Goal: Task Accomplishment & Management: Complete application form

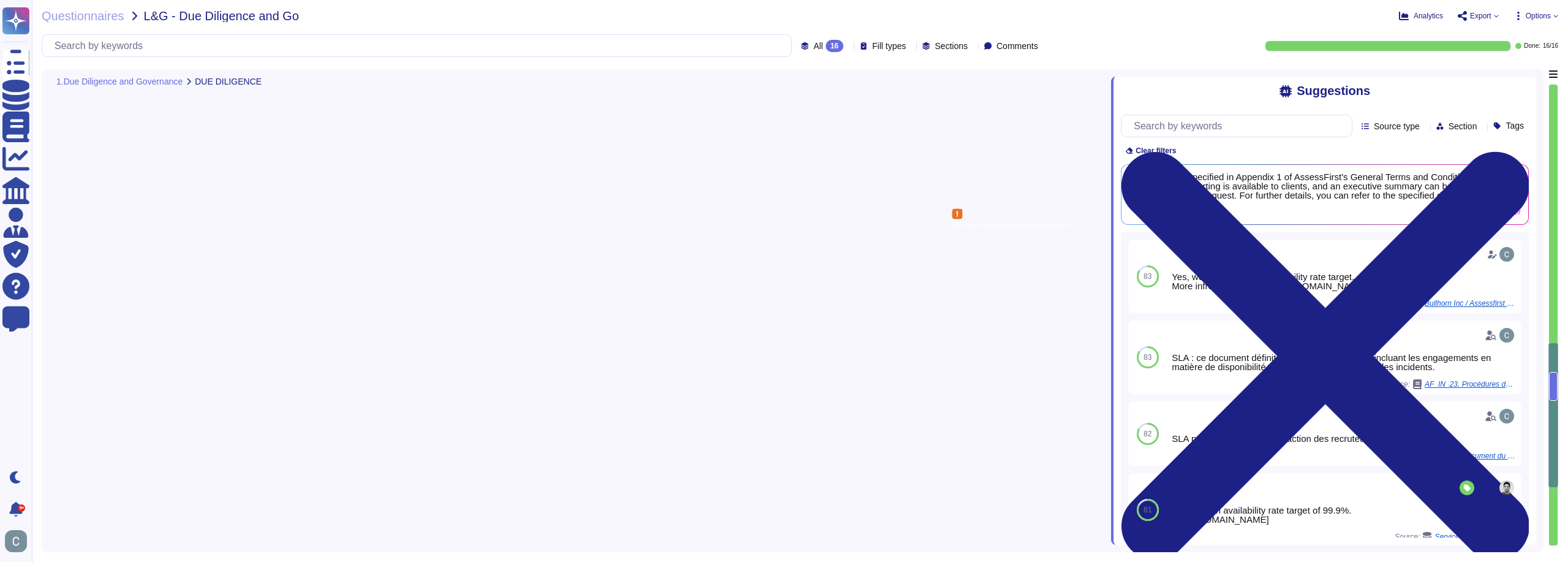
type textarea "We agree to maintain an annual availability rate of 99.90%, excluding scheduled…"
type textarea "The SLAs are specified in Appendix 1 of AssessFirst's General Terms and Conditi…"
type textarea "Yes, our performance reports include information on RPO (Recovery Point Objecti…"
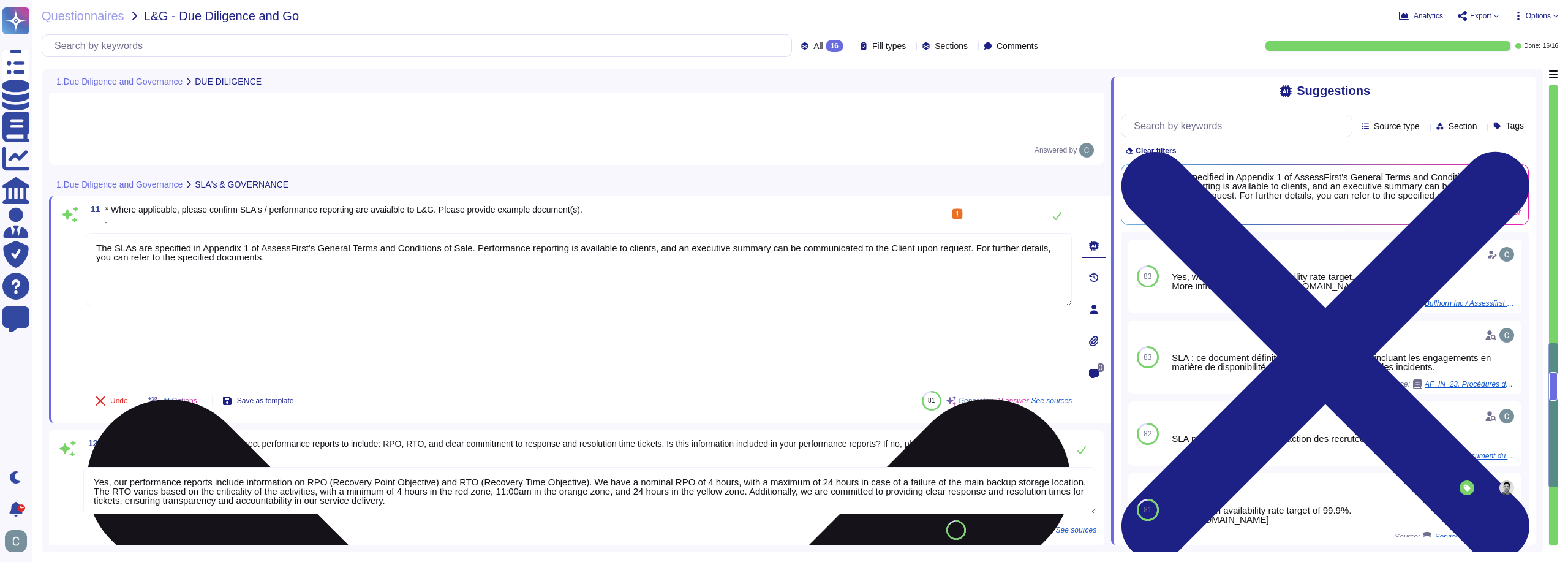
click at [601, 233] on textarea "The SLAs are specified in Appendix 1 of AssessFirst's General Terms and Conditi…" at bounding box center [579, 270] width 986 height 74
click at [353, 233] on textarea "The SLAs are specified in Appendix 1 of AssessFirst's General Terms and Conditi…" at bounding box center [579, 270] width 986 height 74
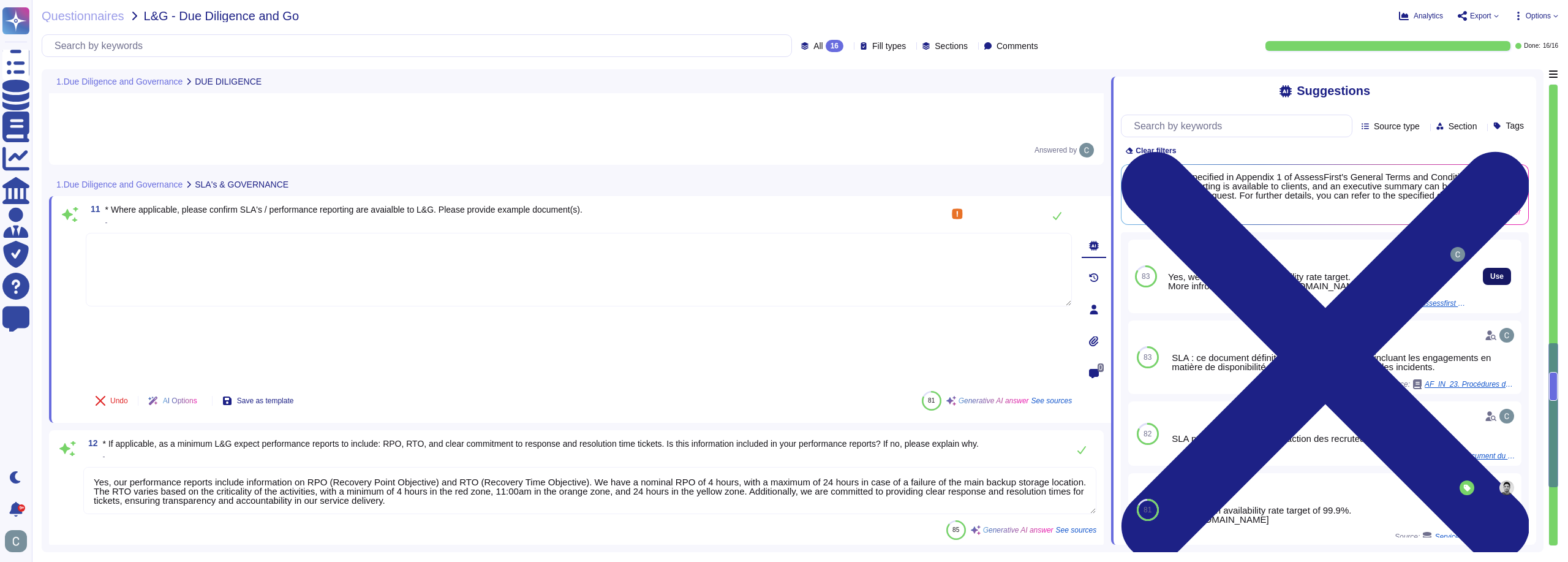
click at [1489, 284] on button "Use" at bounding box center [1497, 275] width 28 height 17
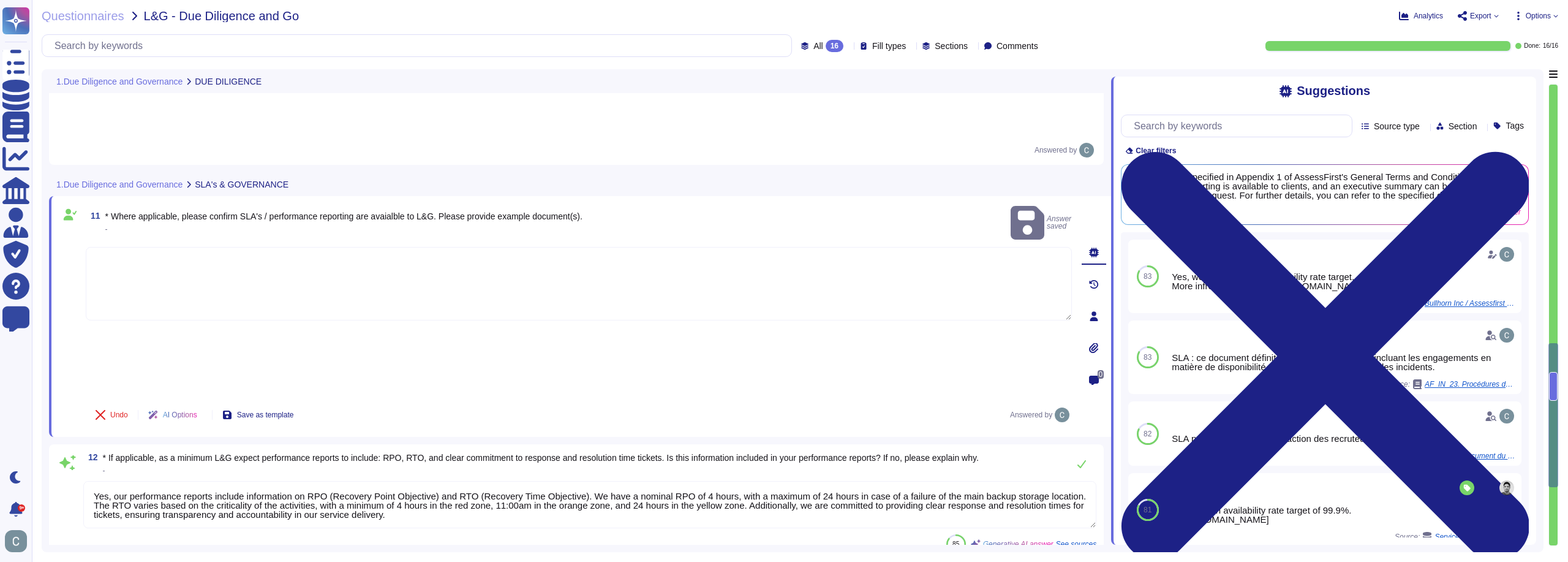
click at [523, 400] on div "Undo AI Options Save as template Answered by" at bounding box center [579, 414] width 986 height 30
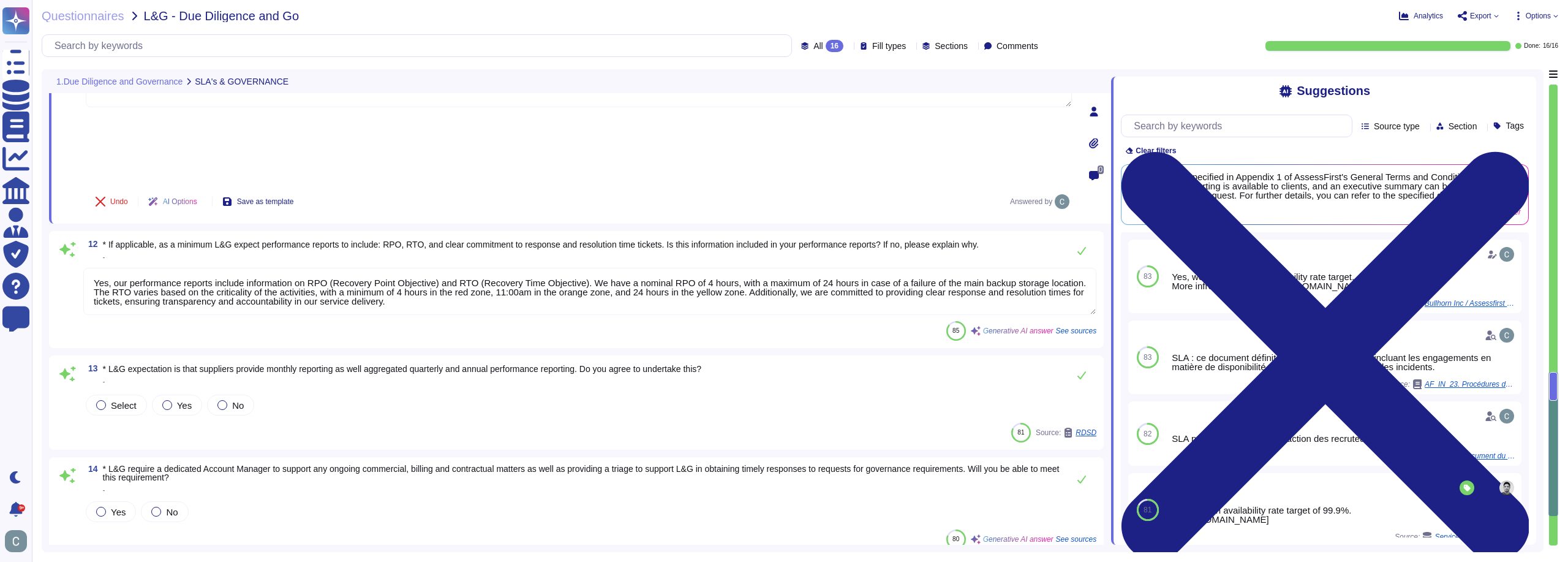
scroll to position [1163, 0]
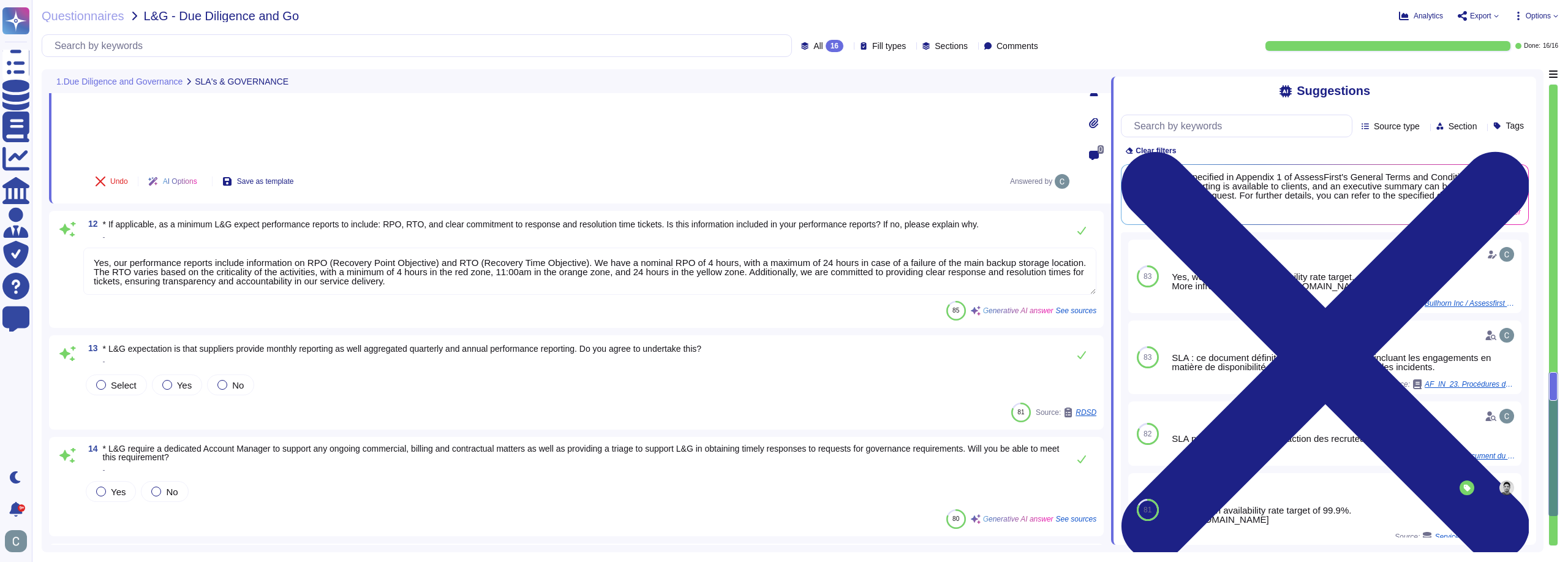
click at [510, 301] on div "85 Generative AI answer See sources" at bounding box center [590, 311] width 1013 height 19
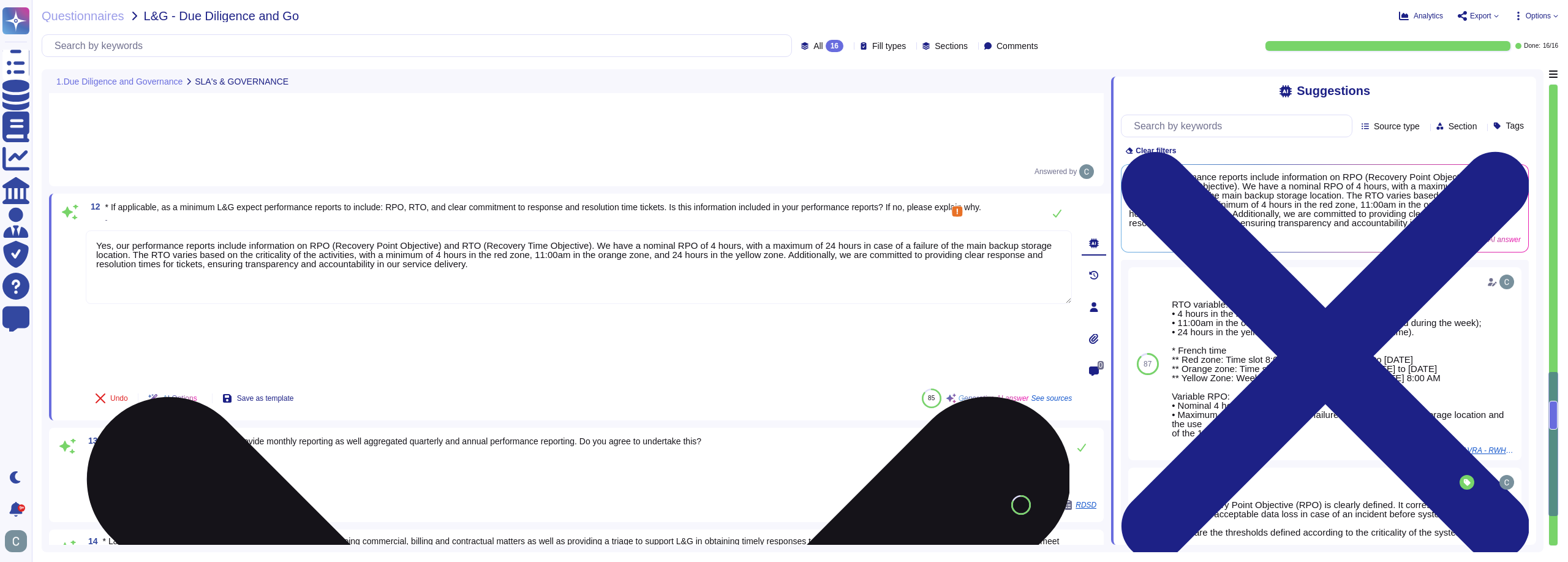
click at [753, 230] on textarea "Yes, our performance reports include information on RPO (Recovery Point Objecti…" at bounding box center [579, 267] width 986 height 74
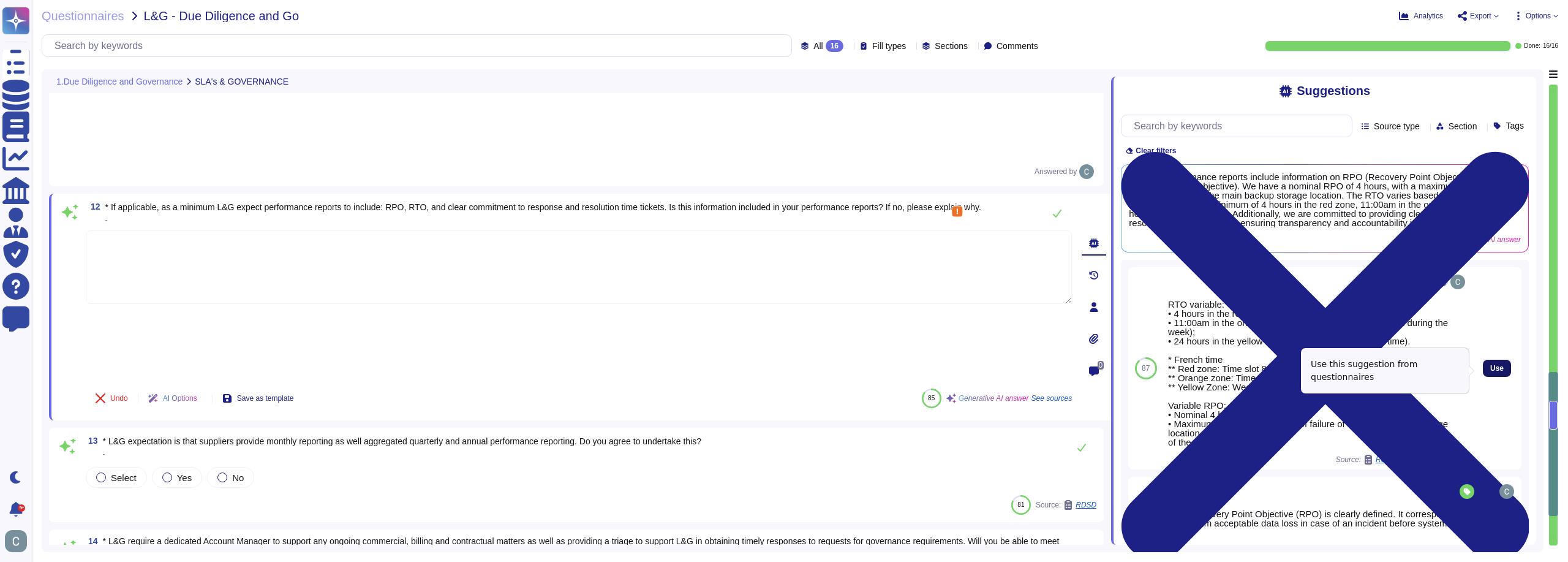
click at [1490, 371] on span "Use" at bounding box center [1497, 368] width 14 height 7
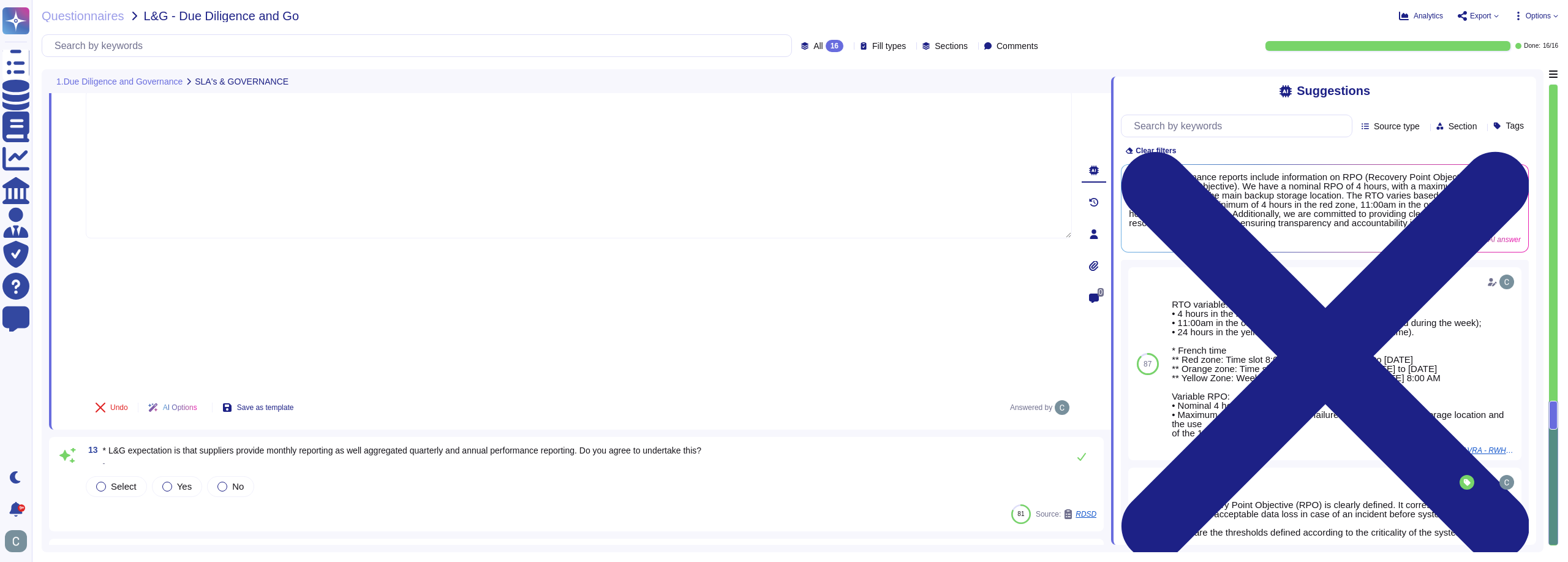
scroll to position [1347, 0]
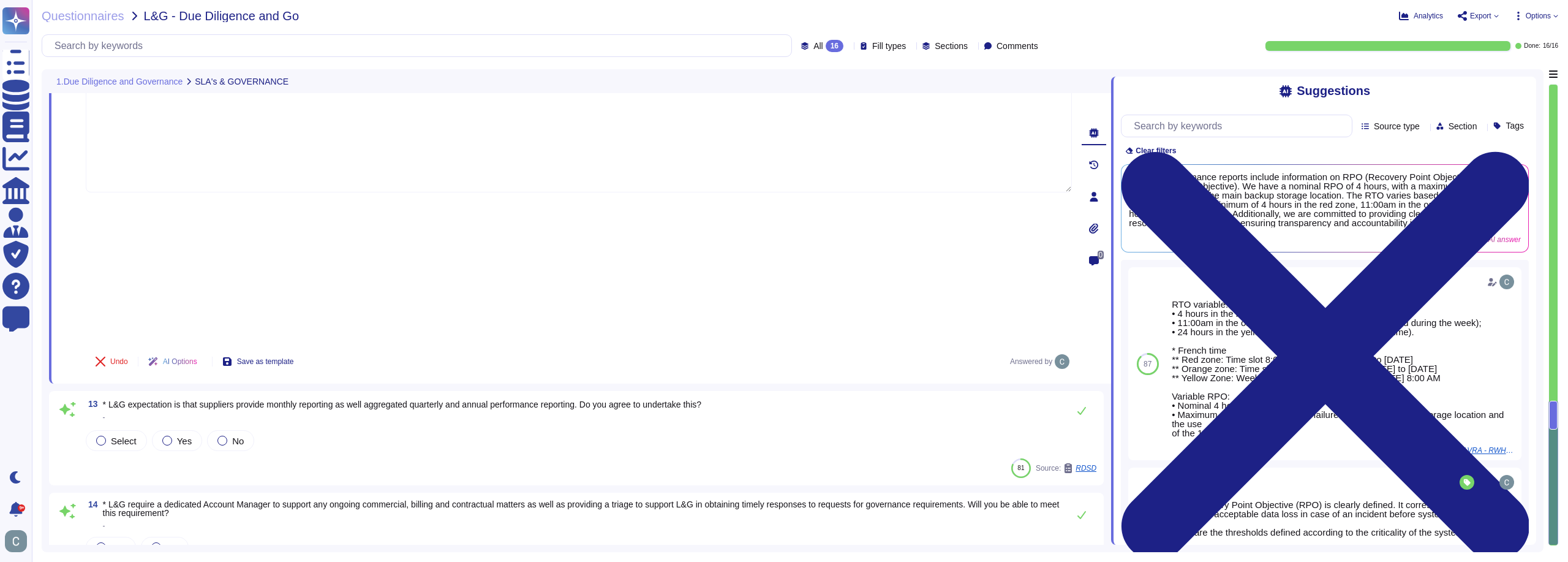
click at [462, 399] on span "* L&G expectation is that suppliers provide monthly reporting as well aggregate…" at bounding box center [401, 404] width 598 height 10
click at [462, 398] on div "13 * L&G expectation is that suppliers provide monthly reporting as well aggreg…" at bounding box center [590, 410] width 1013 height 25
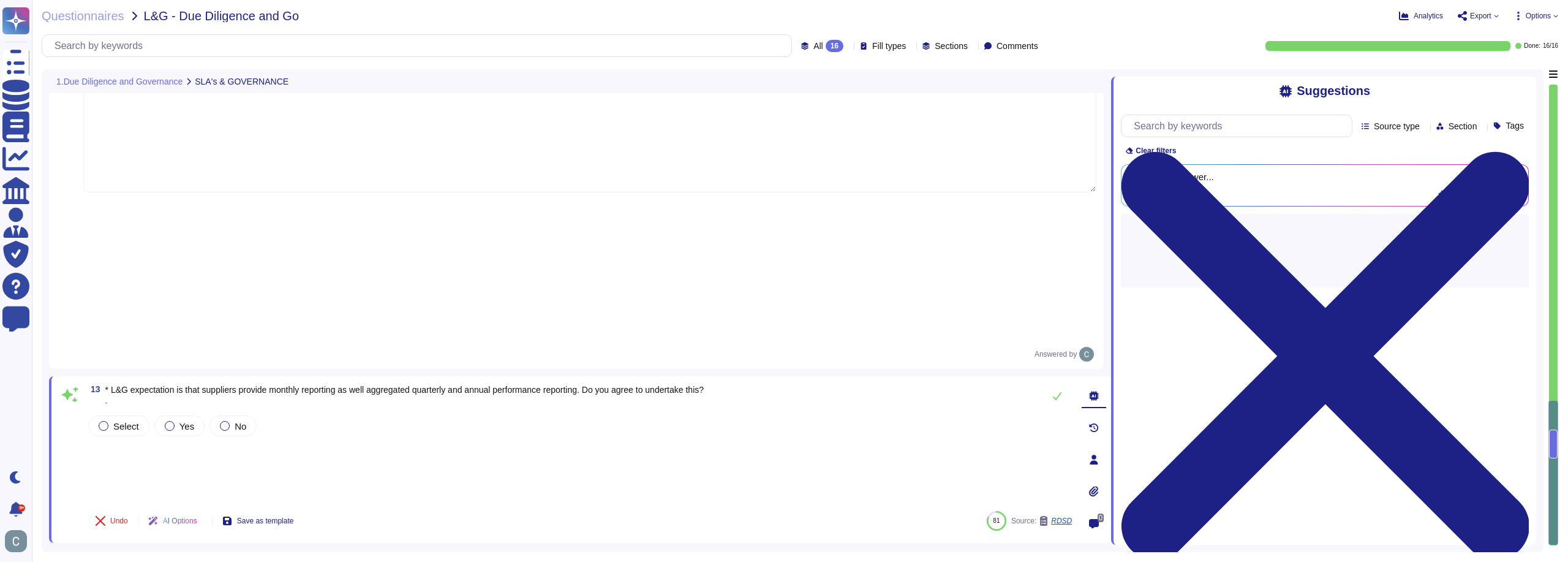
click at [462, 385] on span "* L&G expectation is that suppliers provide monthly reporting as well aggregate…" at bounding box center [404, 389] width 598 height 10
click at [454, 175] on div at bounding box center [454, 175] width 0 height 0
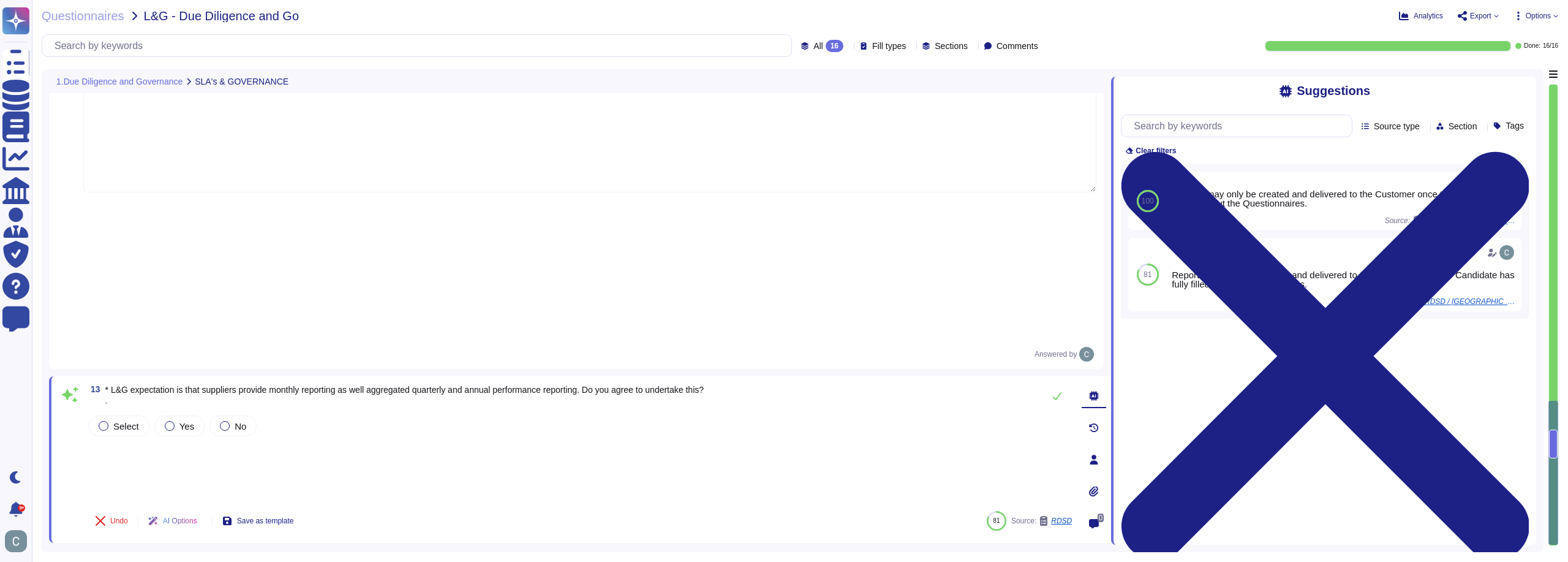
click at [580, 413] on div "Select Yes No" at bounding box center [579, 457] width 986 height 88
click at [307, 556] on span "* L&G require a dedicated Account Manager to support any ongoing commercial, bi…" at bounding box center [581, 565] width 957 height 18
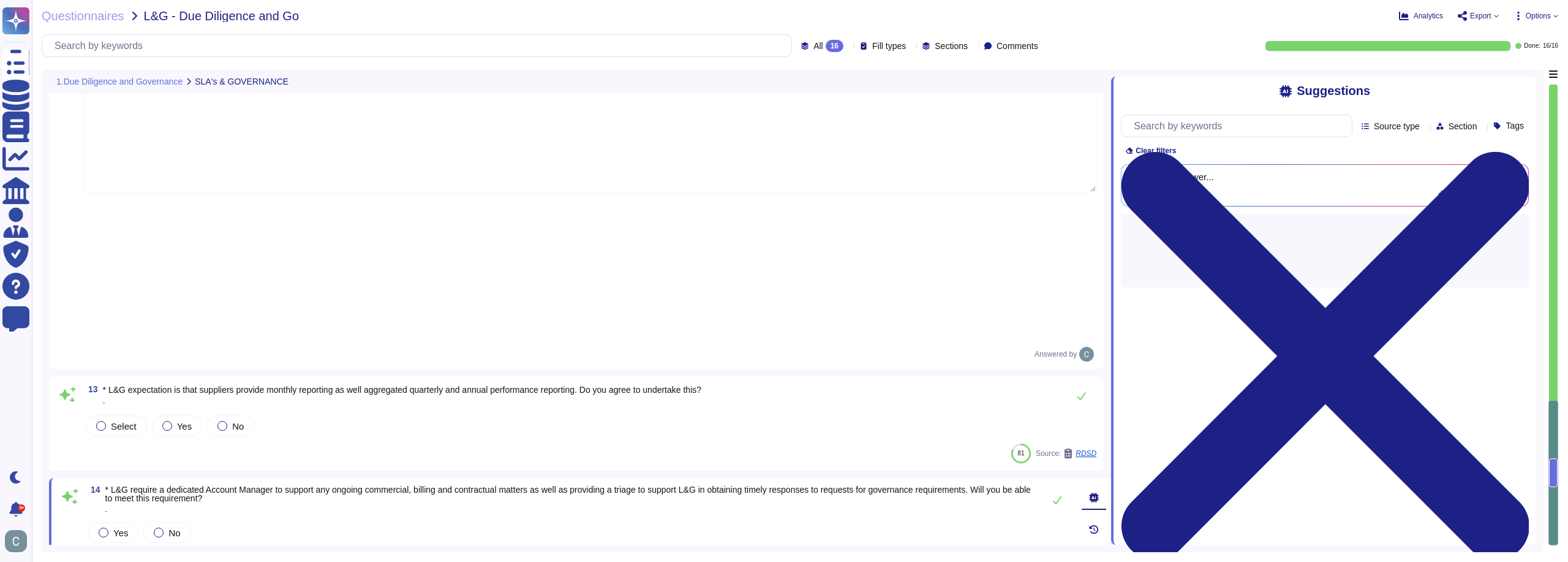
click at [307, 519] on div "Yes No" at bounding box center [579, 561] width 986 height 83
click at [291, 484] on span "* L&G require a dedicated Account Manager to support any ongoing commercial, bi…" at bounding box center [568, 493] width 926 height 18
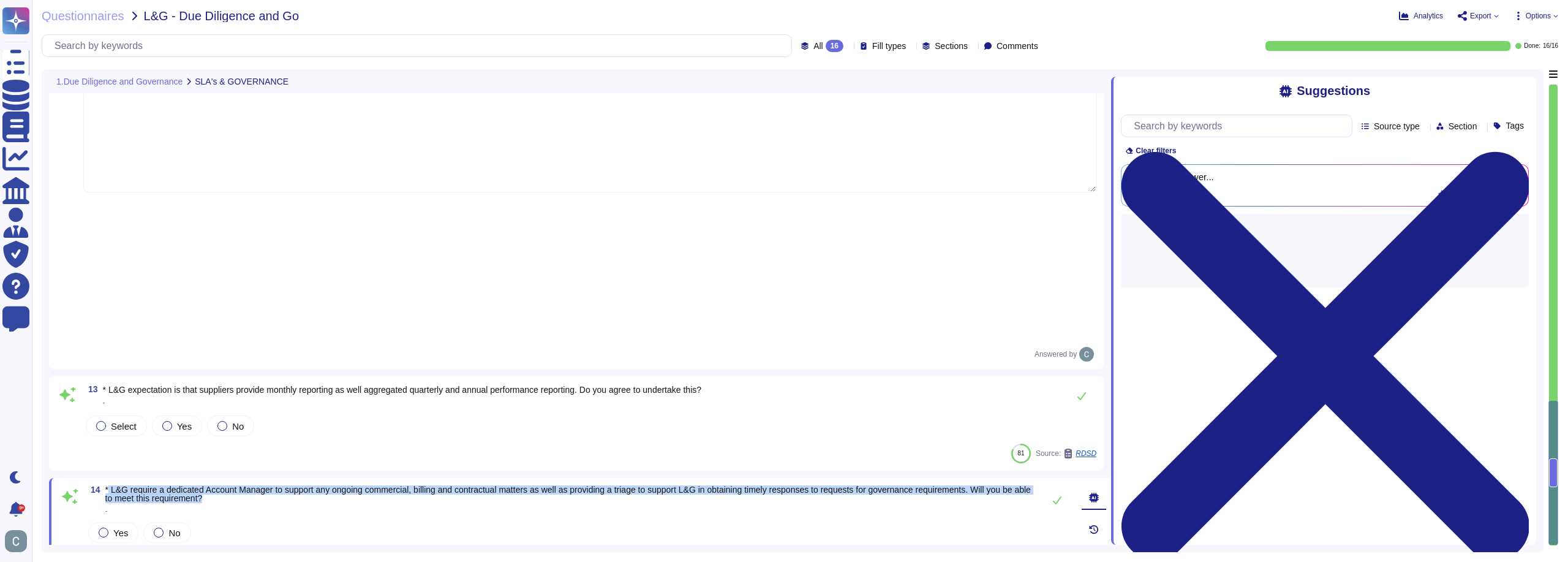
click at [291, 484] on span "* L&G require a dedicated Account Manager to support any ongoing commercial, bi…" at bounding box center [568, 493] width 926 height 18
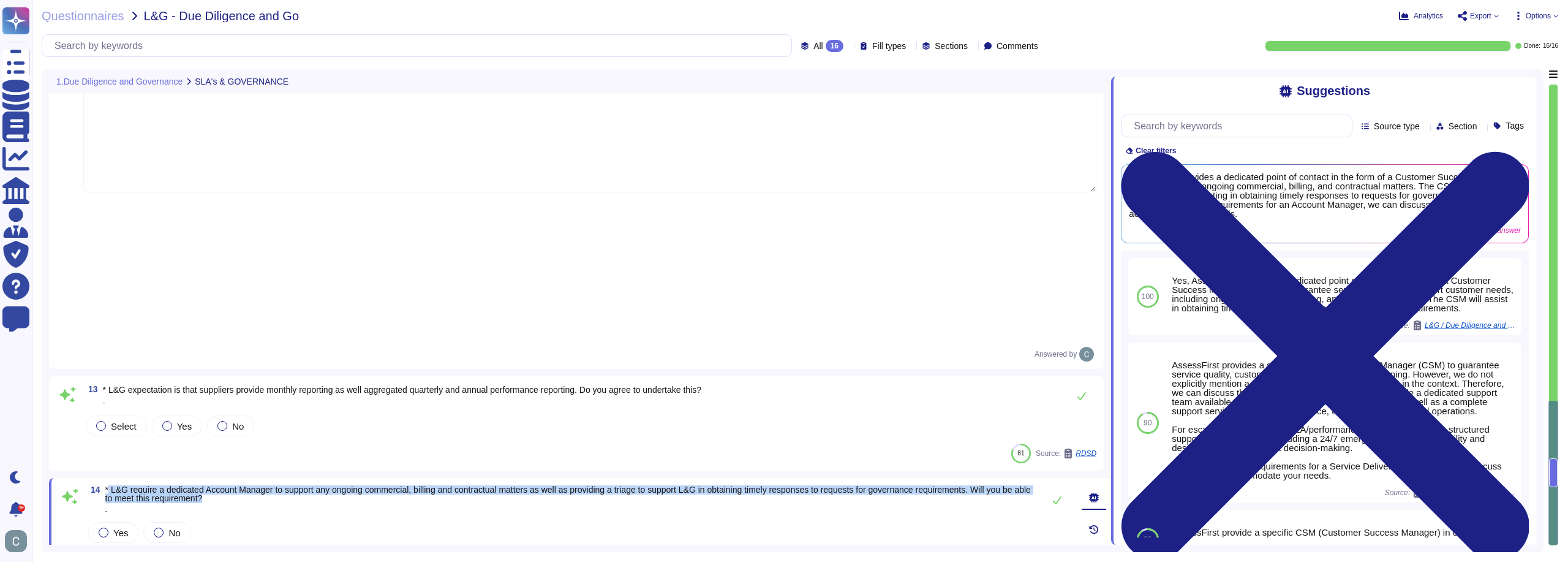
click at [328, 484] on span "* L&G require a dedicated Account Manager to support any ongoing commercial, bi…" at bounding box center [568, 493] width 926 height 18
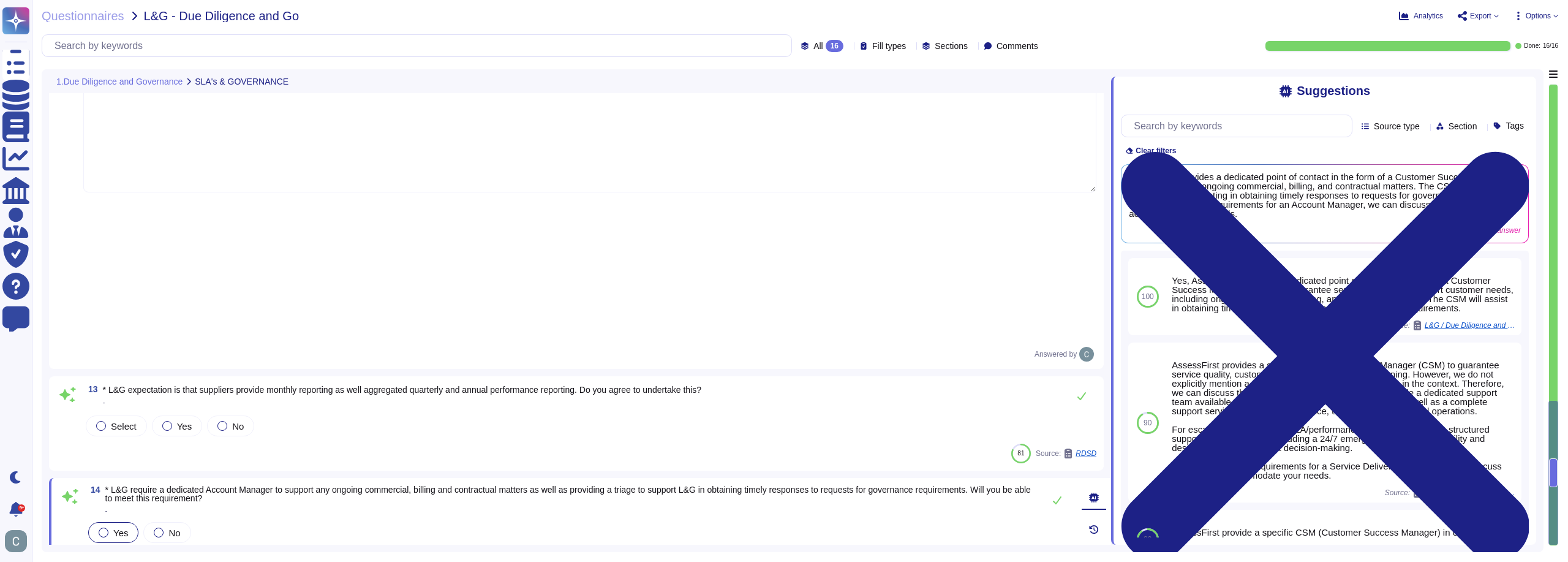
click at [111, 522] on div "Yes" at bounding box center [113, 532] width 51 height 21
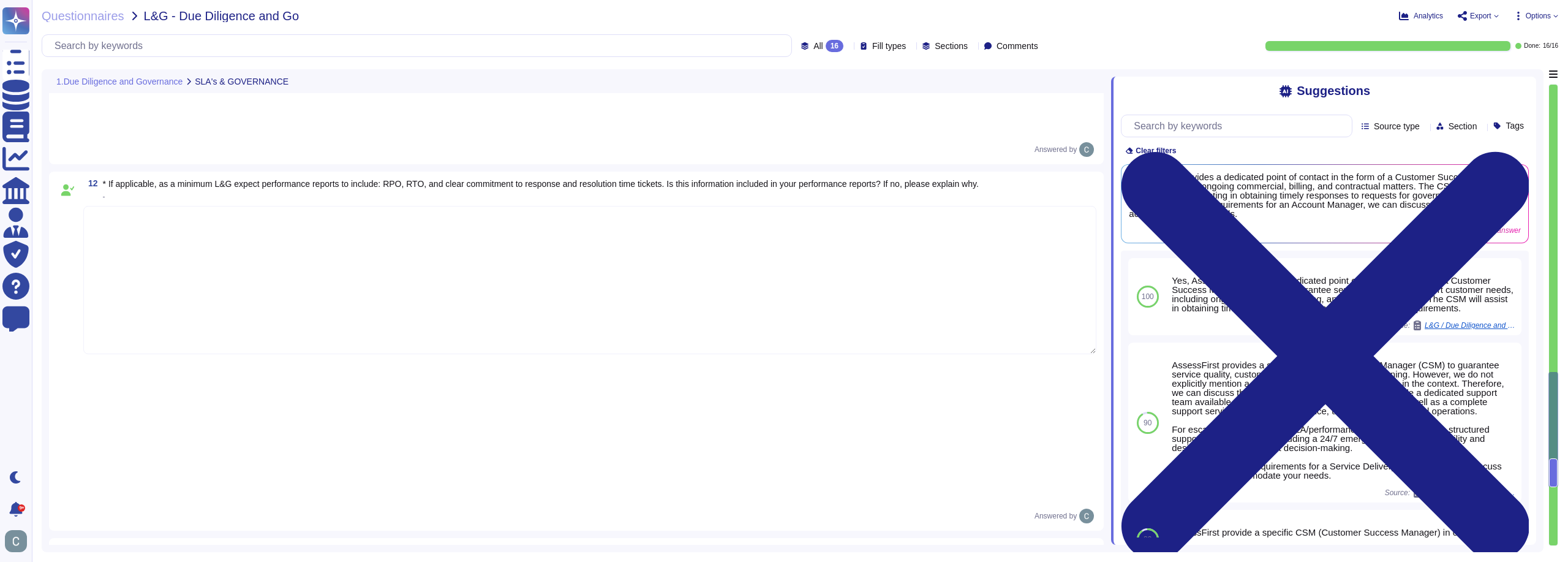
scroll to position [1163, 0]
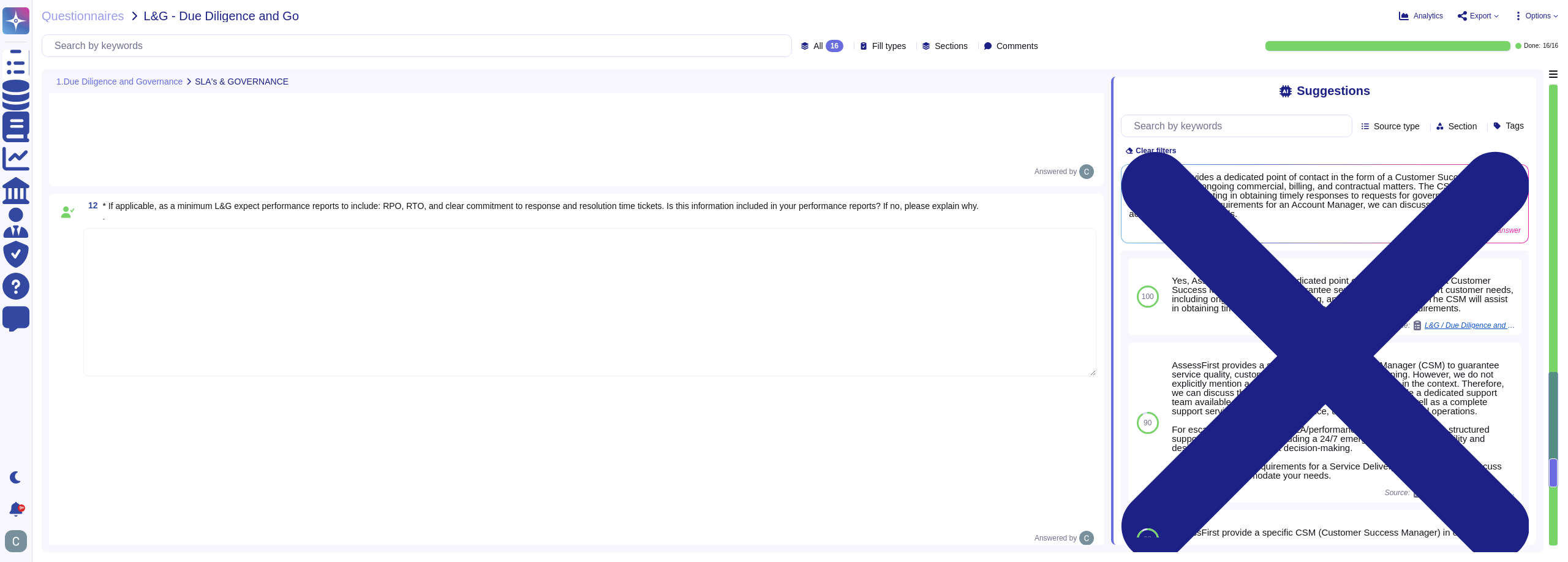
click at [102, 327] on div "12 * If applicable, as a minimum L&G expect performance reports to include: RPO…" at bounding box center [576, 373] width 1055 height 359
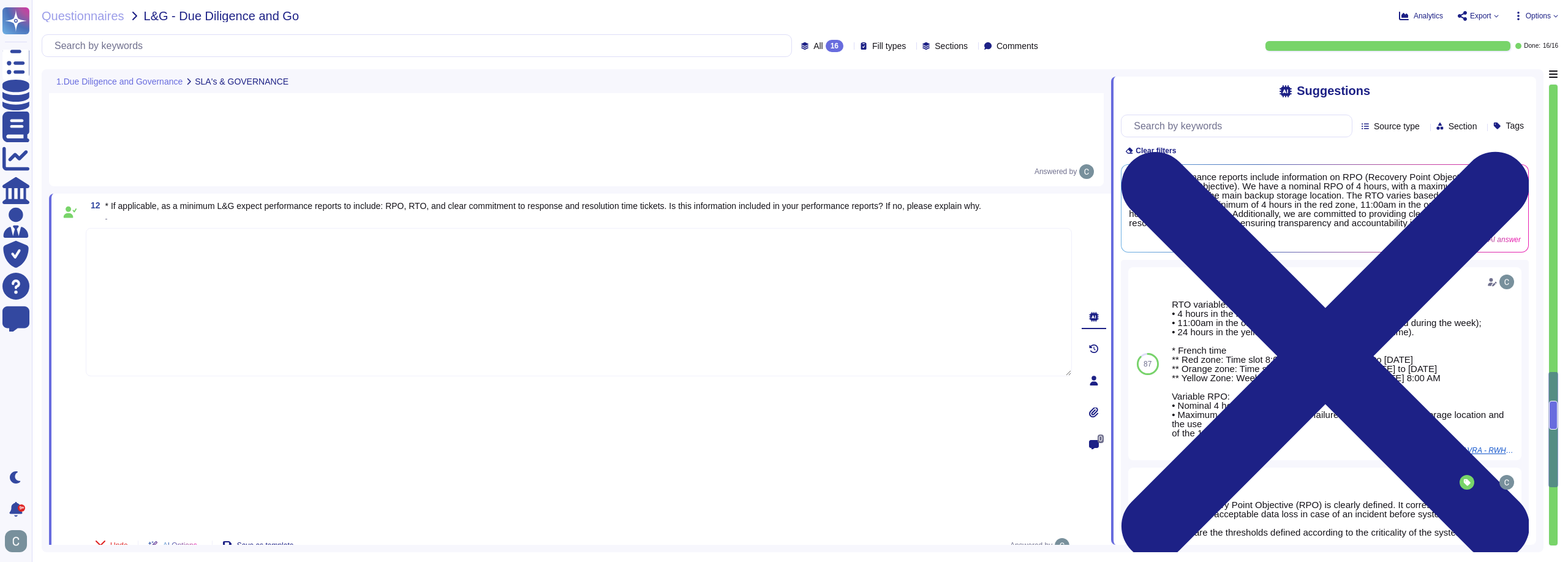
click at [409, 531] on div "Undo AI Options Save as template Answered by" at bounding box center [579, 545] width 986 height 30
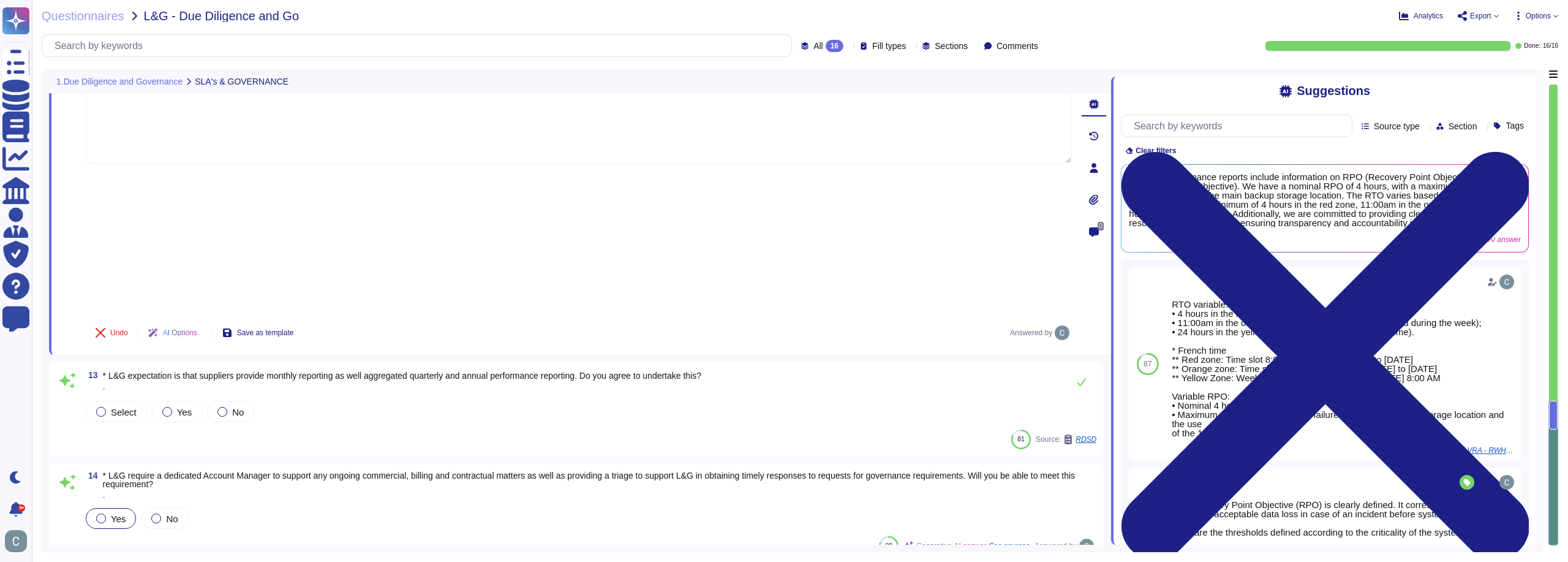
scroll to position [1378, 0]
click at [101, 512] on div at bounding box center [101, 517] width 10 height 10
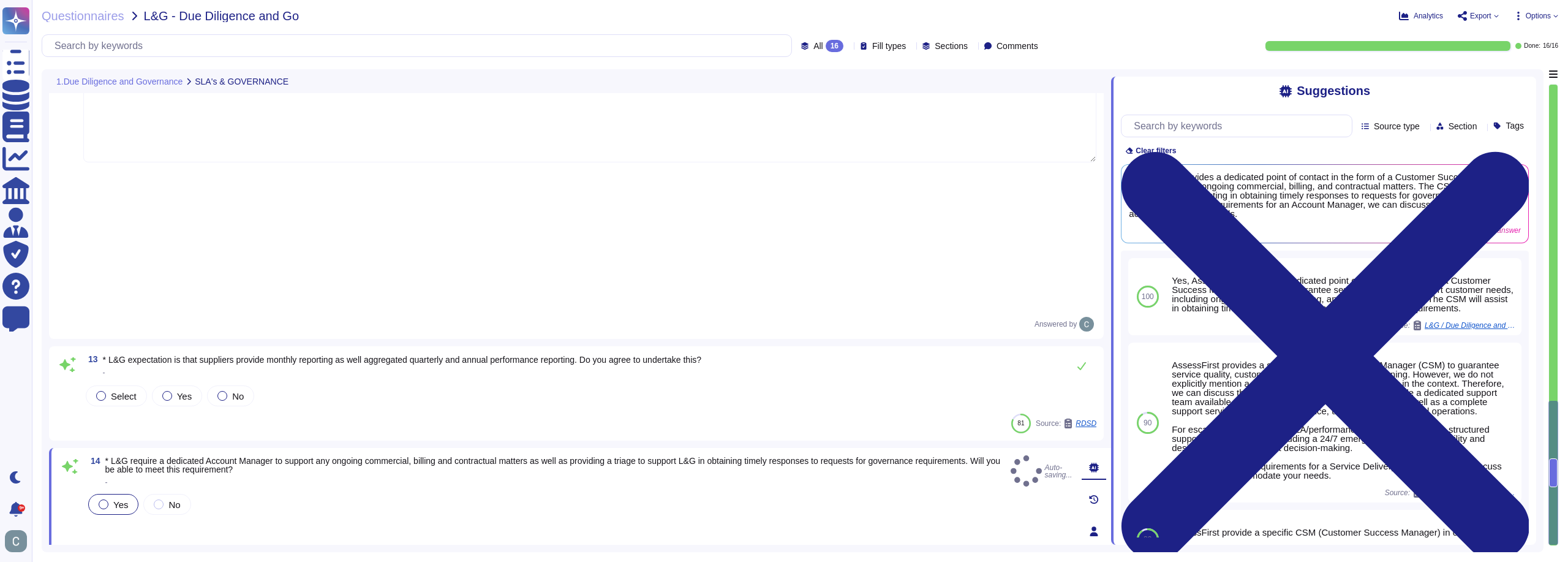
click at [222, 499] on div "Yes No" at bounding box center [579, 536] width 986 height 74
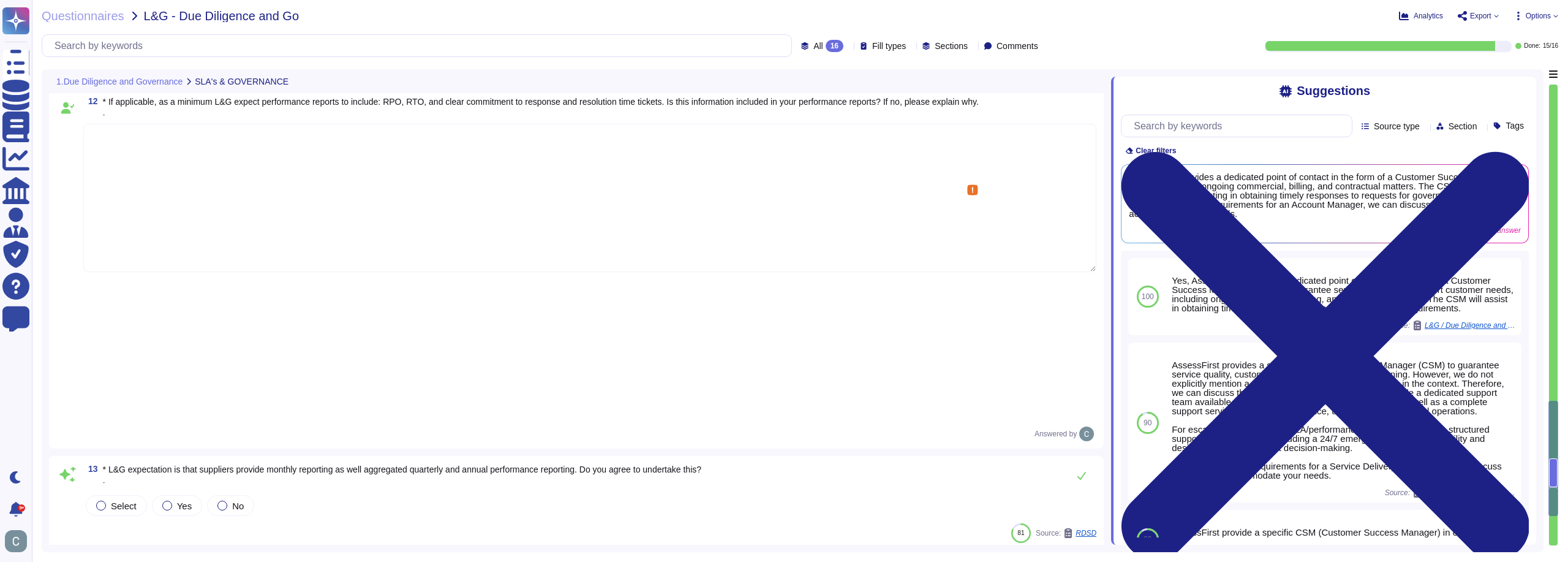
scroll to position [1255, 0]
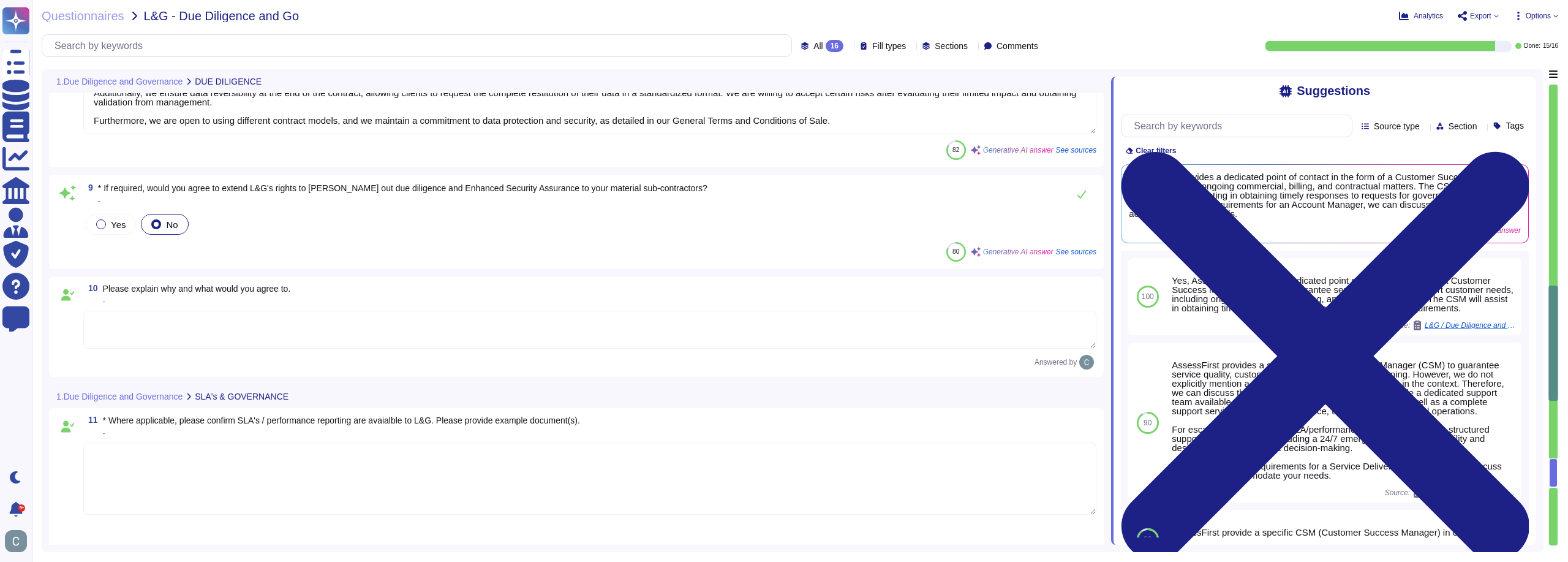
type textarea "We agree to maintain an annual availability rate of 99.90%, excluding scheduled…"
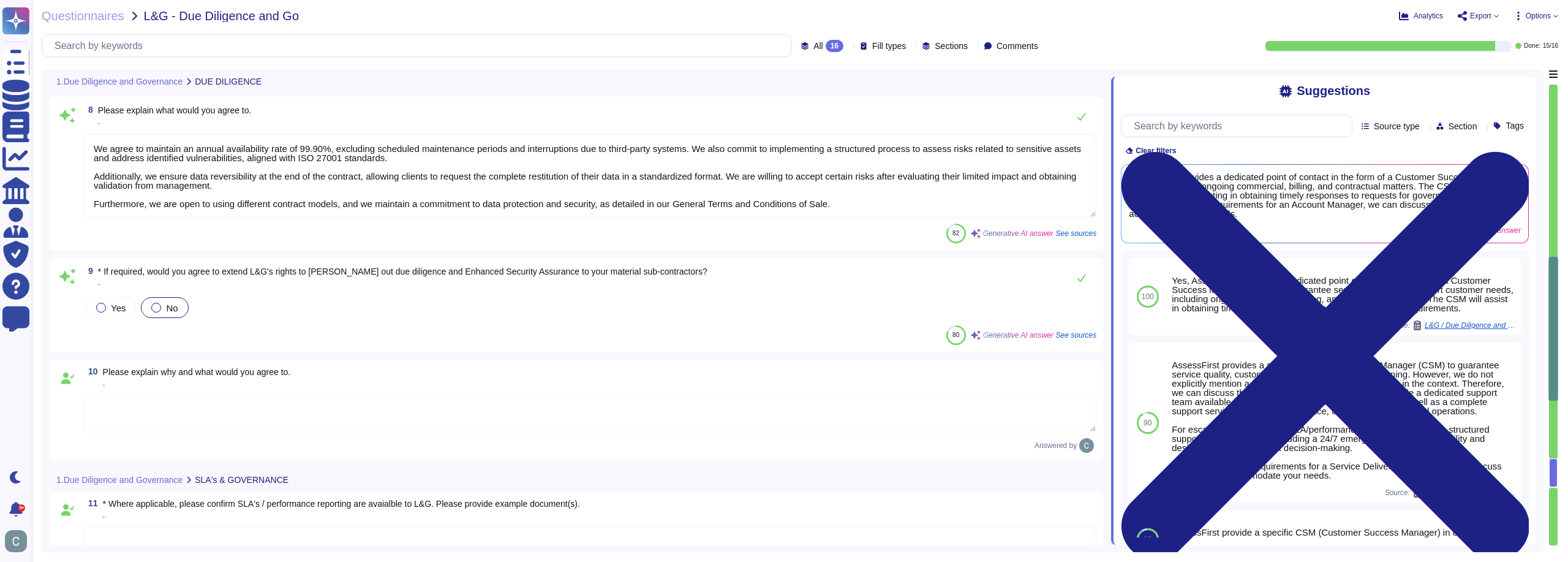
scroll to position [670, 0]
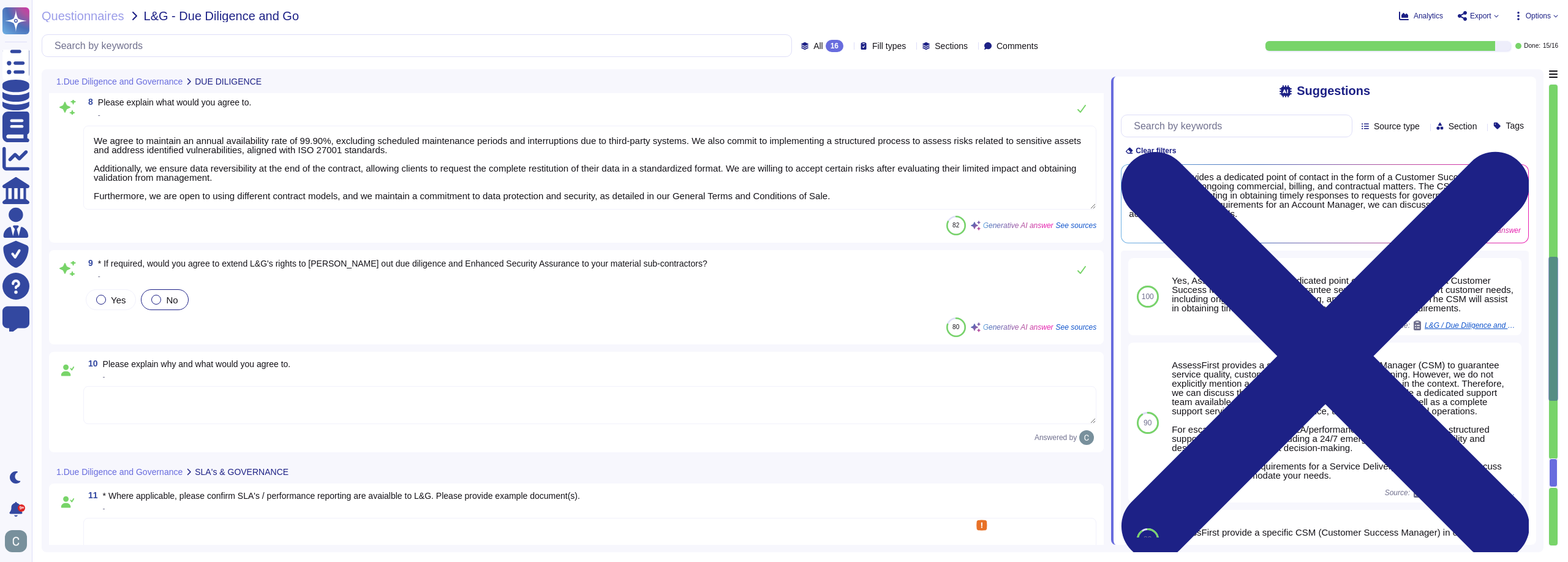
click at [221, 365] on span "Please explain why and what would you agree to." at bounding box center [197, 364] width 188 height 10
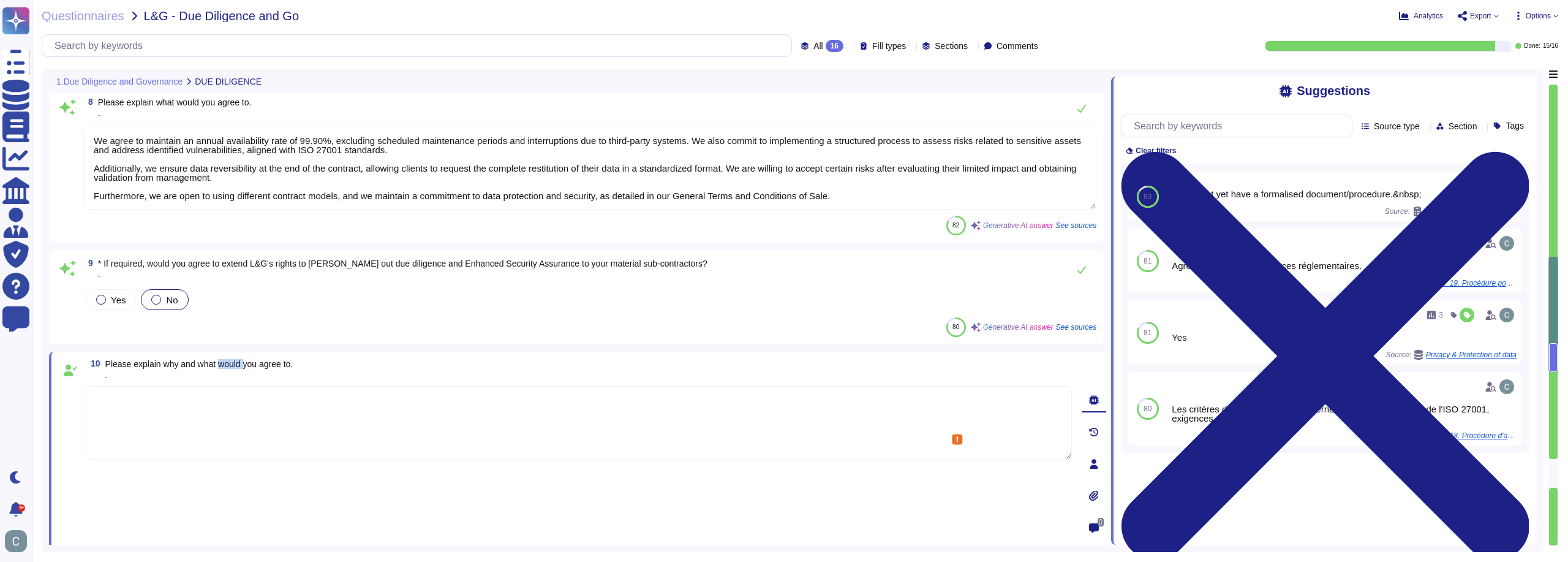
click at [221, 365] on span "Please explain why and what would you agree to." at bounding box center [199, 364] width 188 height 10
click at [268, 362] on span "Please explain why and what would you agree to." at bounding box center [199, 364] width 188 height 10
click at [255, 364] on span "Please explain why and what would you agree to." at bounding box center [199, 364] width 188 height 10
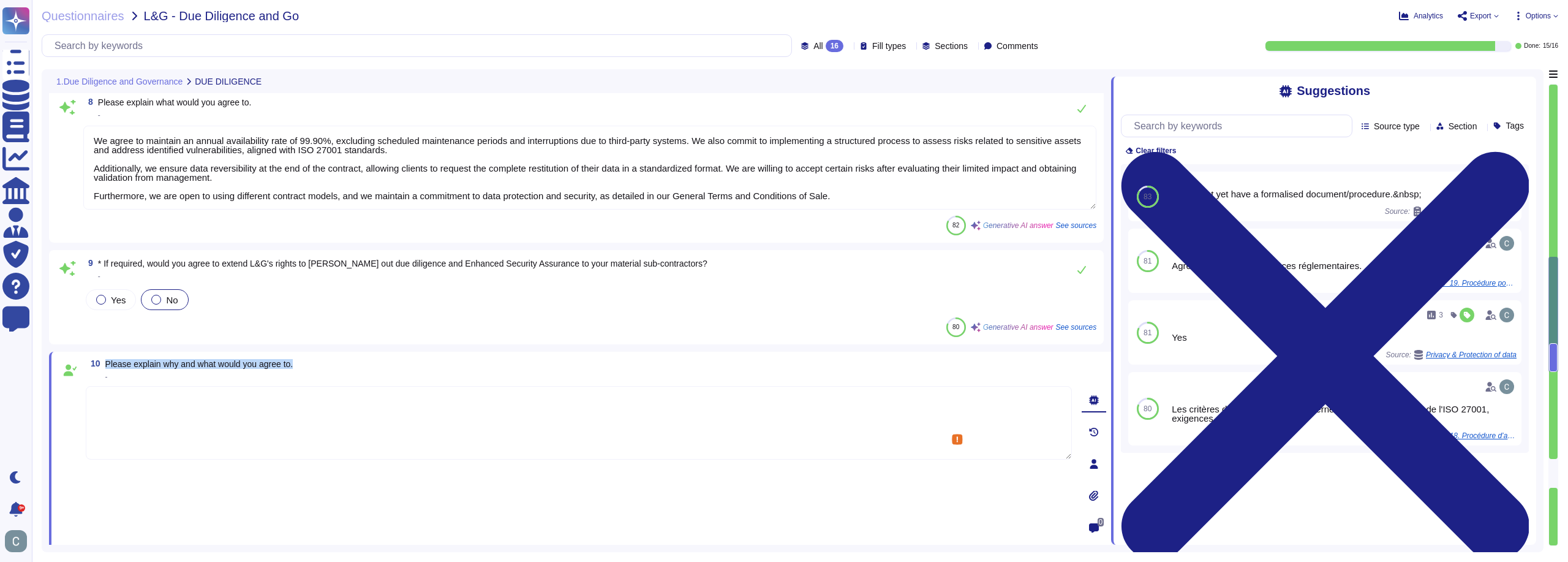
click at [247, 370] on div at bounding box center [247, 370] width 0 height 0
click at [308, 365] on div "10 Please explain why and what would you agree to. -" at bounding box center [579, 369] width 986 height 22
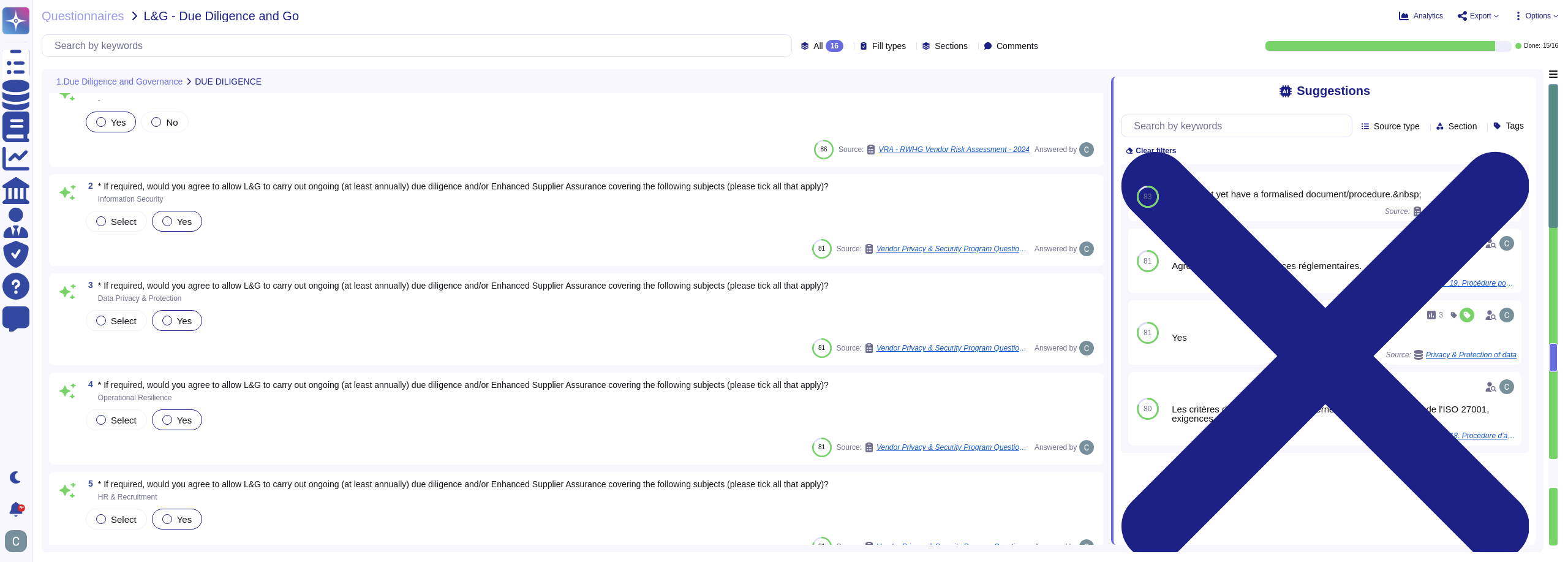
scroll to position [0, 0]
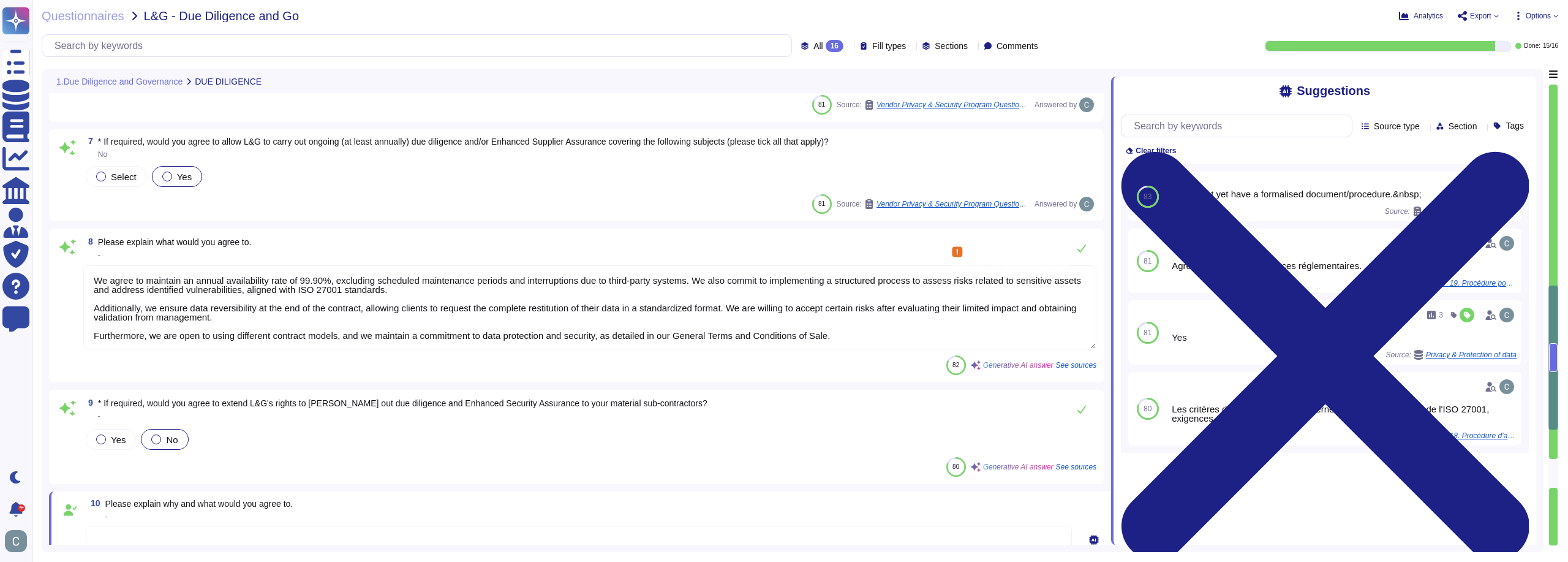
type textarea "RTO variable: • 4 hours in the red zone** (minimum restoration time); • 11:00am…"
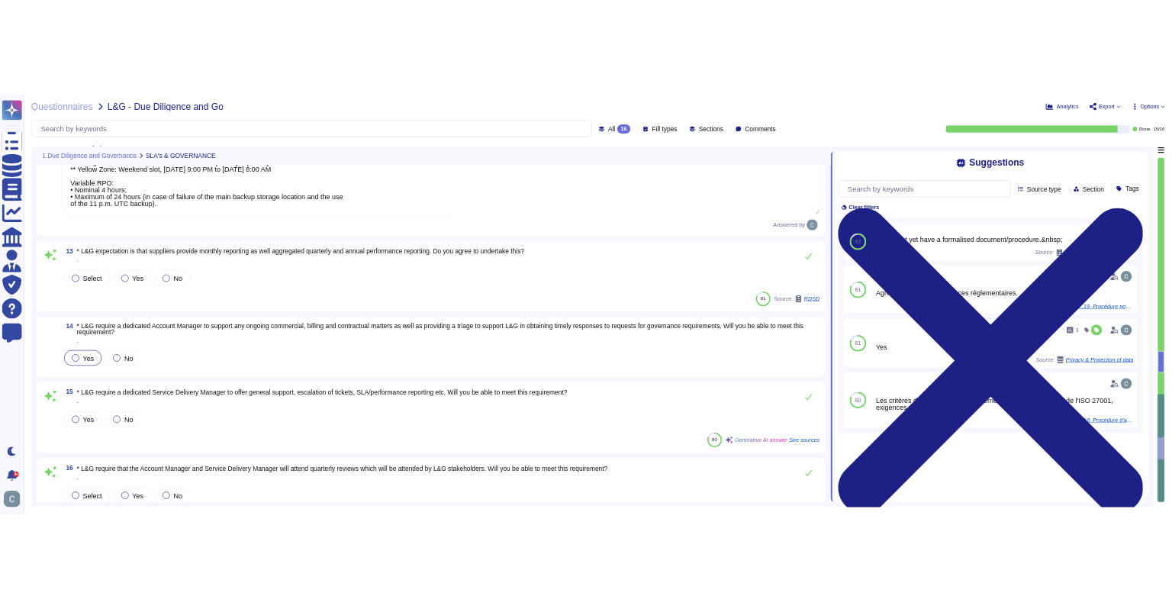
scroll to position [1670, 0]
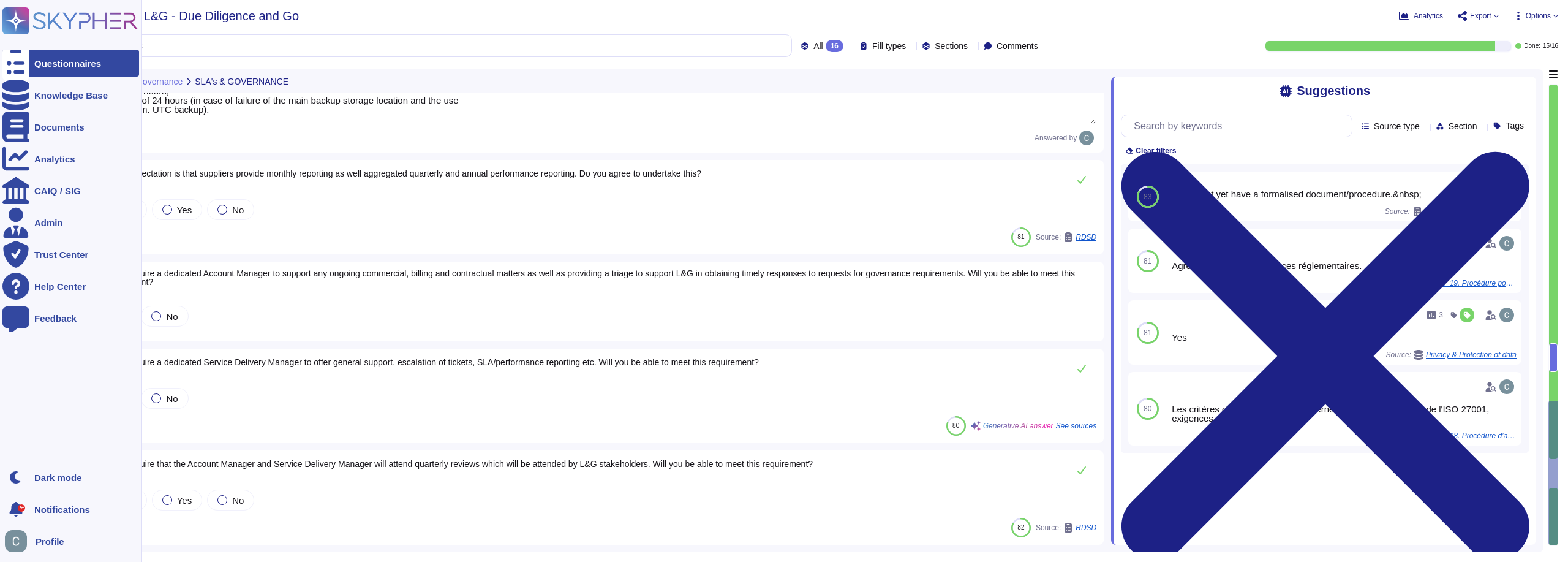
click at [17, 66] on icon at bounding box center [16, 63] width 27 height 36
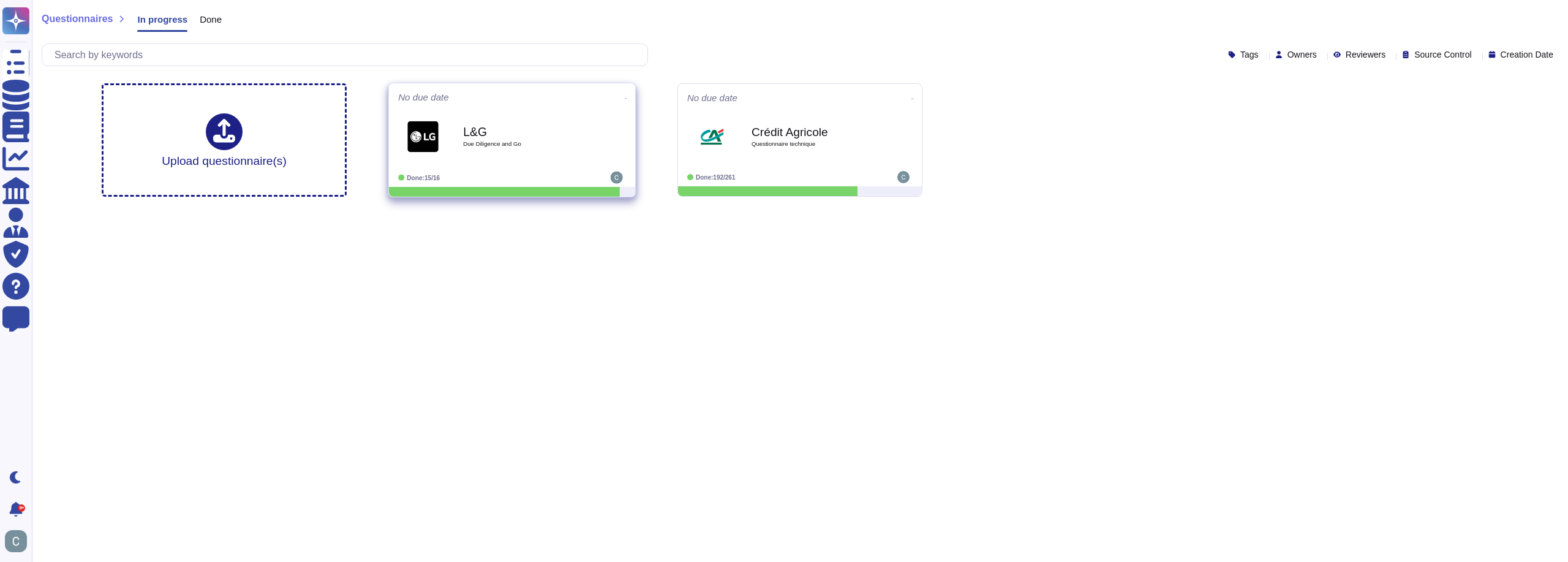
click at [568, 116] on div "L&G Due Diligence and Go" at bounding box center [525, 137] width 124 height 50
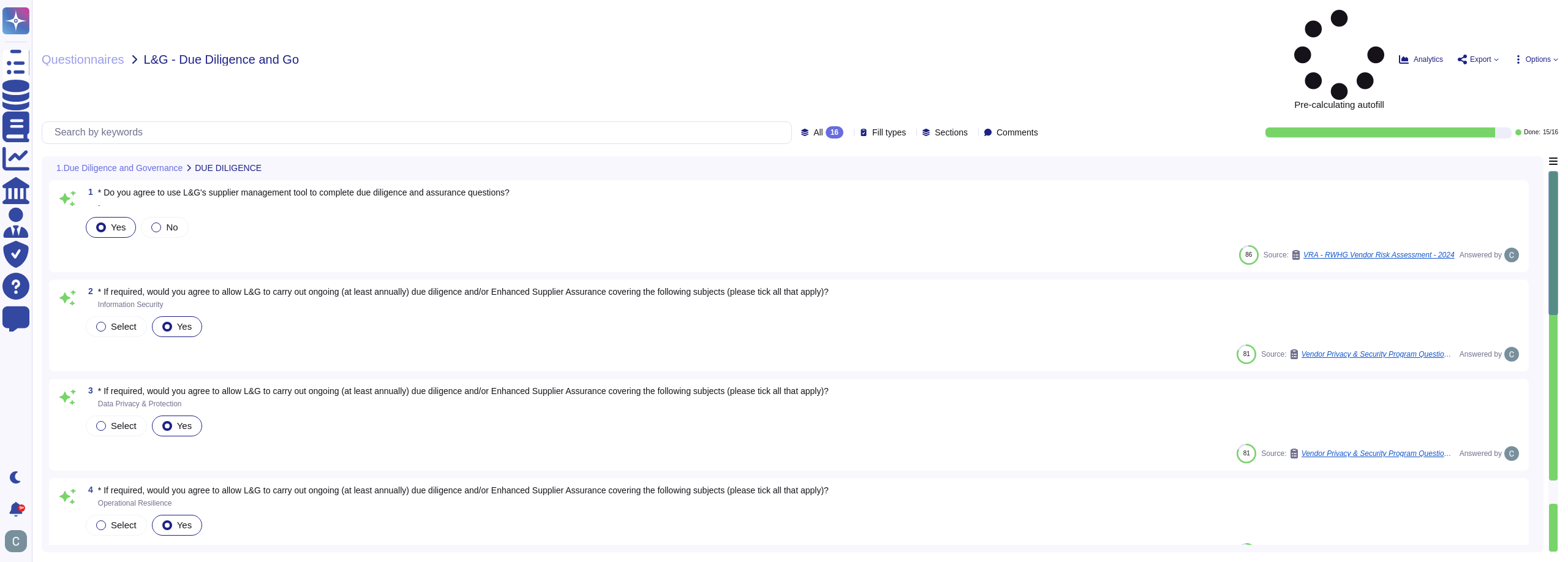
type textarea "We agree to maintain an annual availability rate of 99.90%, excluding scheduled…"
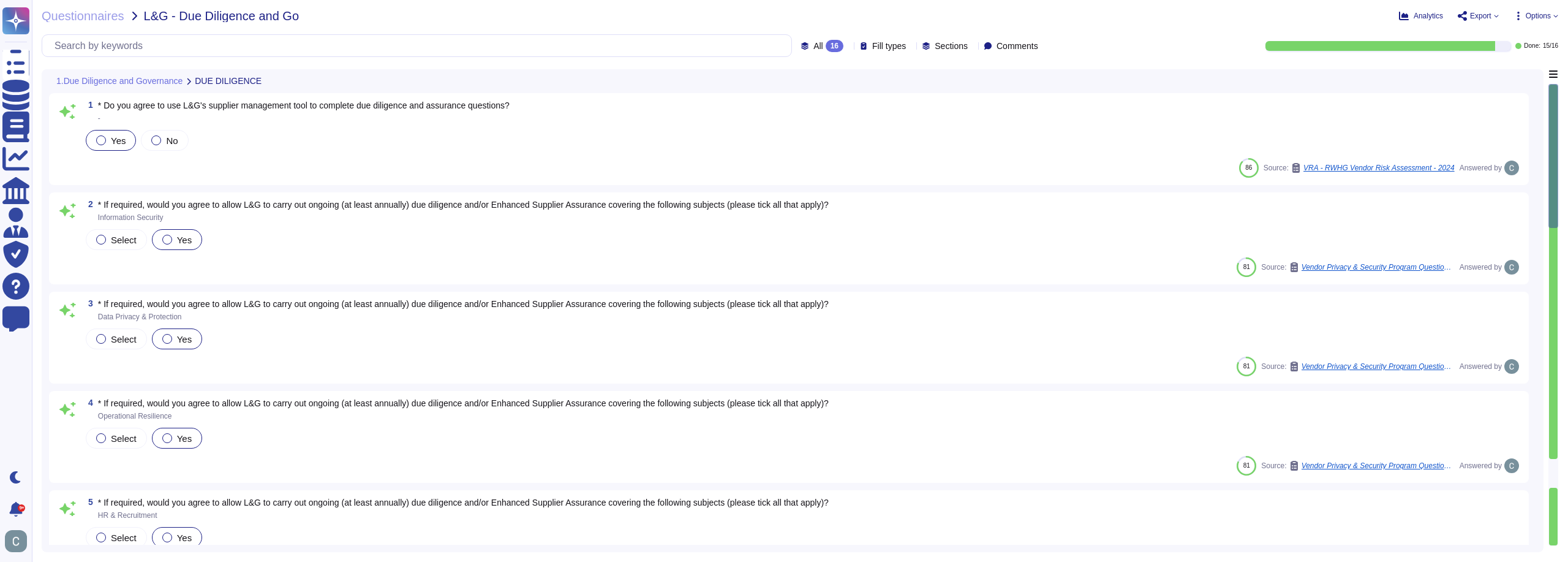
click at [815, 45] on span "All 16" at bounding box center [828, 46] width 30 height 12
click at [817, 116] on div "To do 1" at bounding box center [836, 108] width 109 height 27
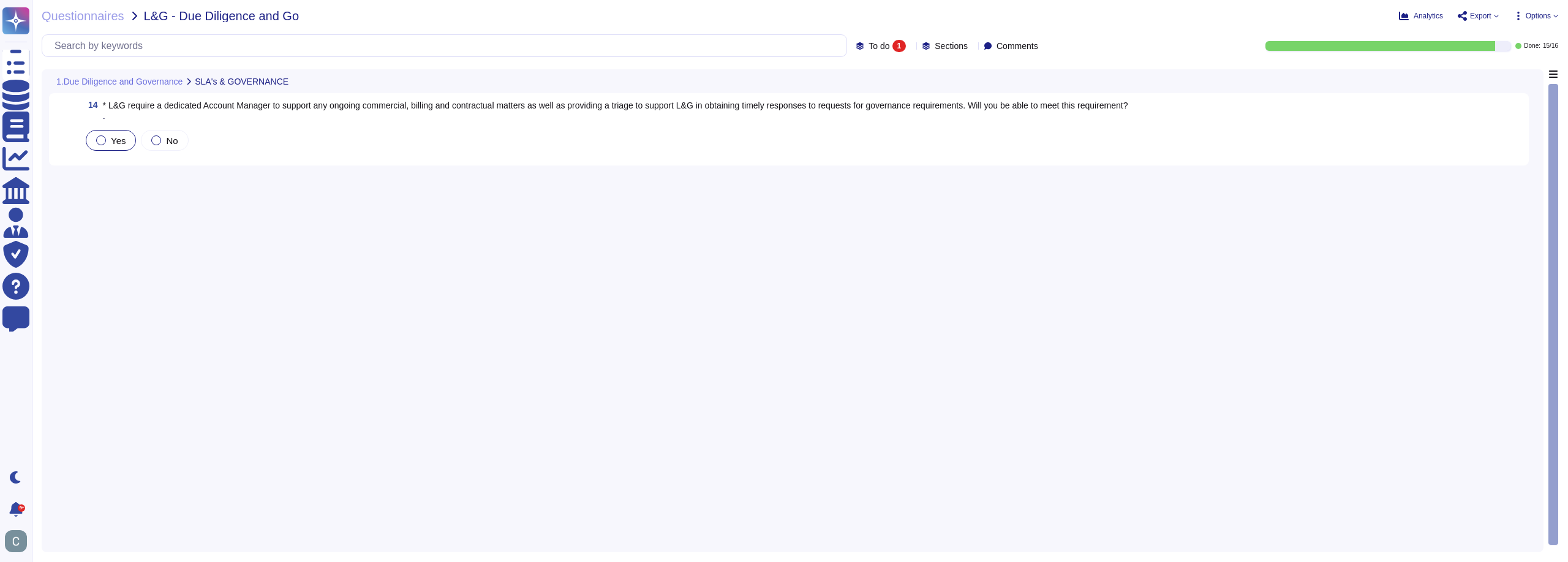
click at [216, 169] on div "14 * L&G require a dedicated Account Manager to support any ongoing commercial,…" at bounding box center [792, 307] width 1487 height 475
click at [576, 118] on span "-" at bounding box center [615, 118] width 1025 height 7
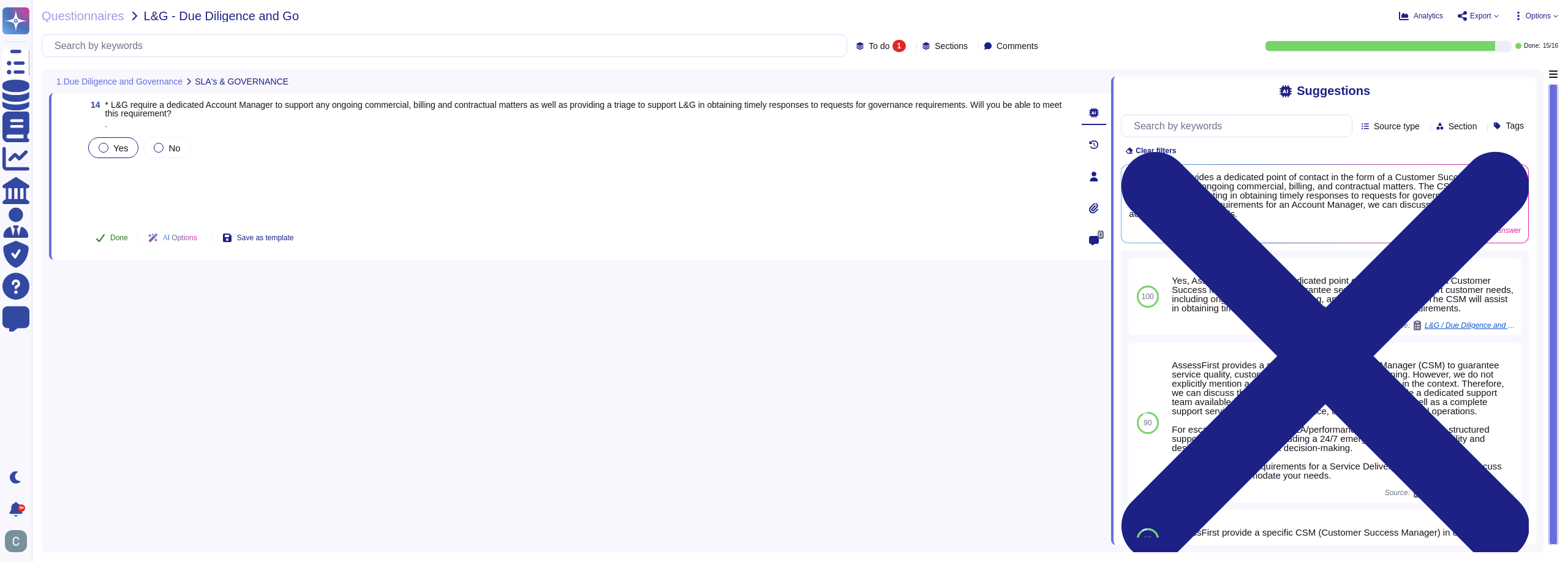
click at [104, 227] on button "Done" at bounding box center [112, 238] width 52 height 25
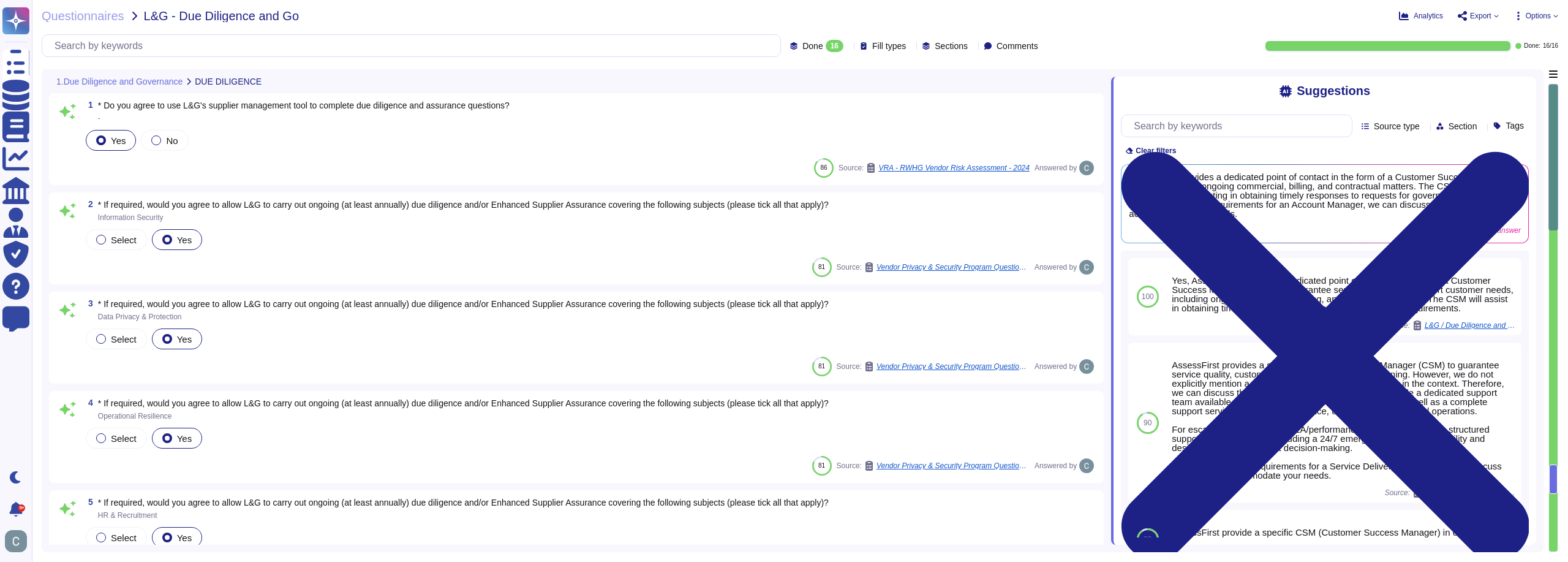
type textarea "We agree to maintain an annual availability rate of 99.90%, excluding scheduled…"
click at [817, 43] on div "Done 16" at bounding box center [819, 46] width 58 height 12
click at [1494, 22] on div "Questionnaires L&G - Due Diligence and Go Analytics Export Options Done 16 Fill…" at bounding box center [800, 281] width 1536 height 562
click at [1483, 18] on span "Export" at bounding box center [1480, 15] width 22 height 7
click at [1482, 74] on div "Download" at bounding box center [1506, 91] width 77 height 35
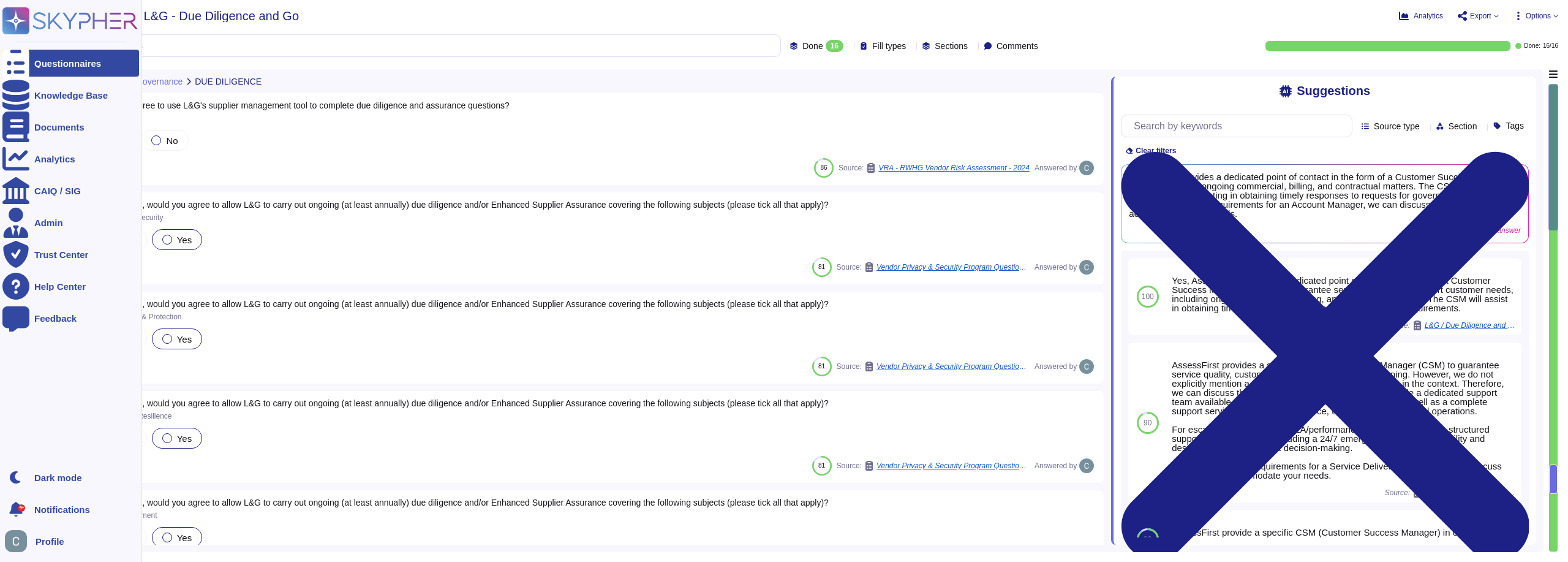
click at [8, 57] on div at bounding box center [16, 63] width 27 height 27
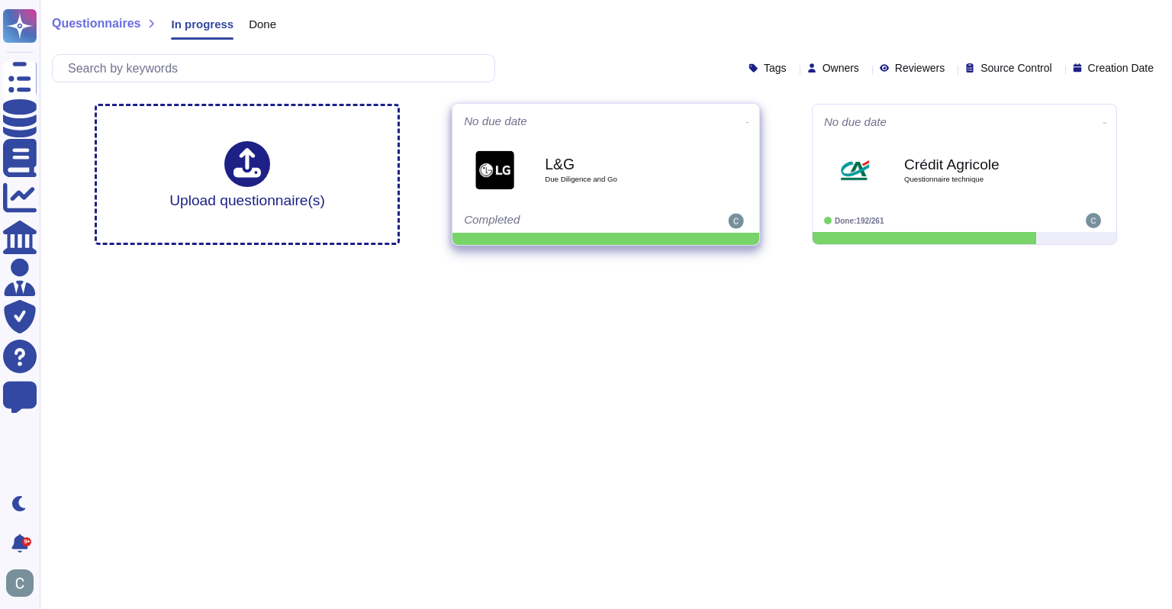
click at [617, 185] on div "L&G Due Diligence and Go" at bounding box center [622, 171] width 154 height 62
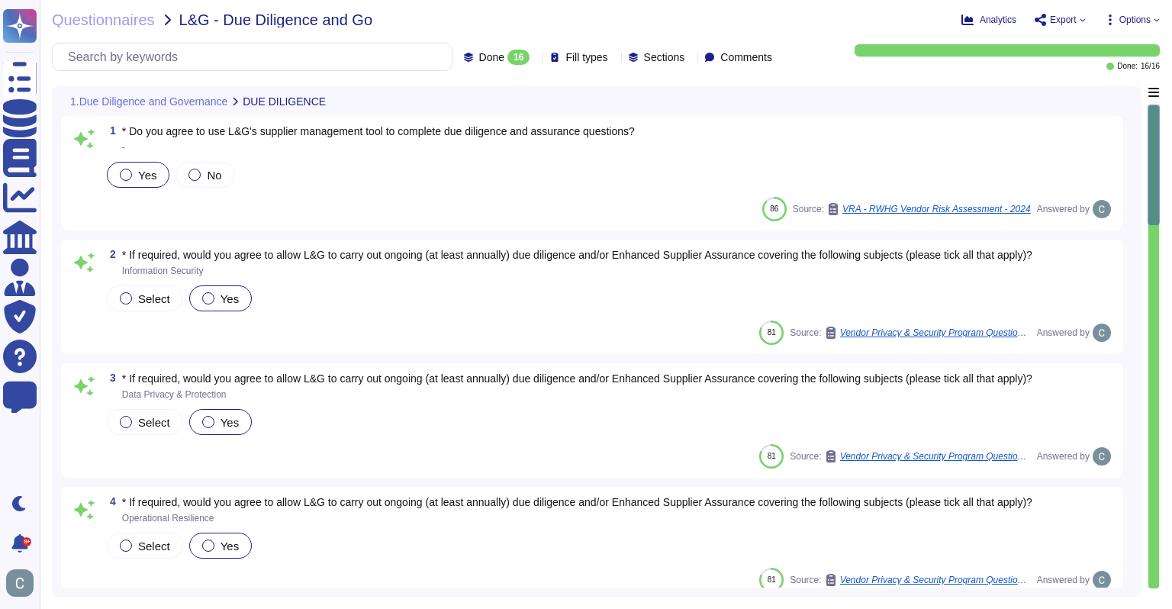
click at [426, 147] on span "-" at bounding box center [378, 147] width 513 height 9
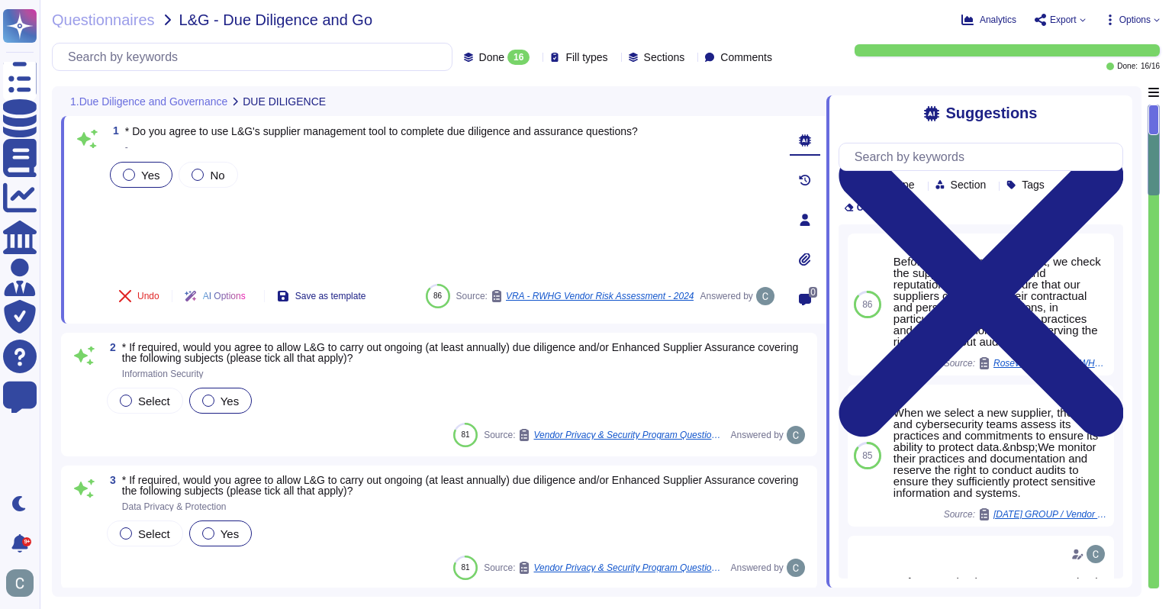
click at [409, 132] on span "* Do you agree to use L&G's supplier management tool to complete due diligence …" at bounding box center [381, 131] width 513 height 12
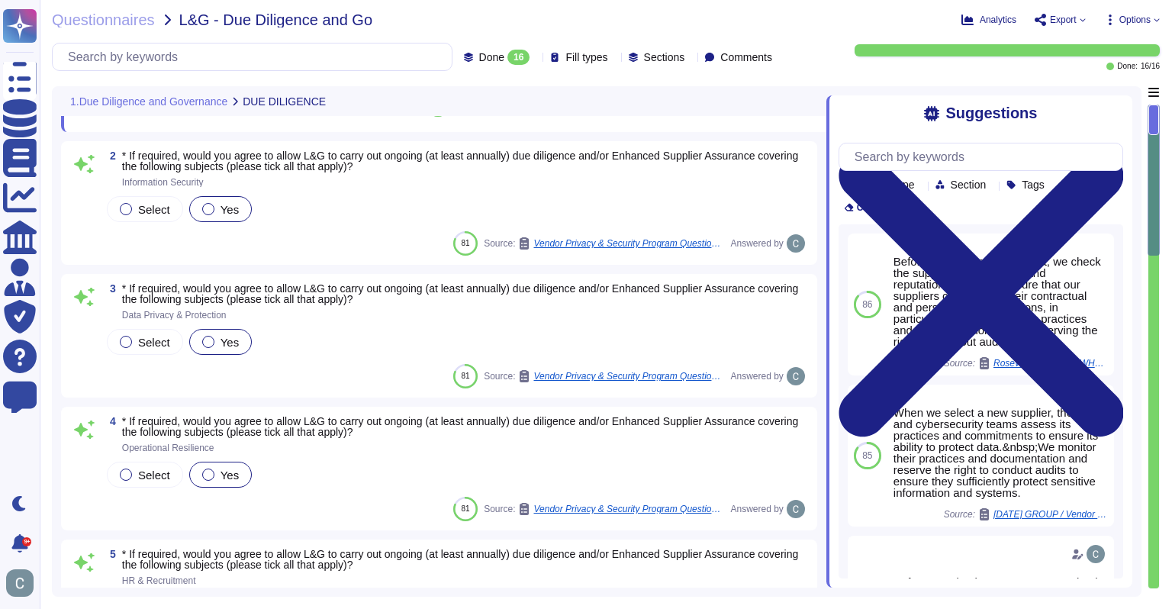
scroll to position [229, 0]
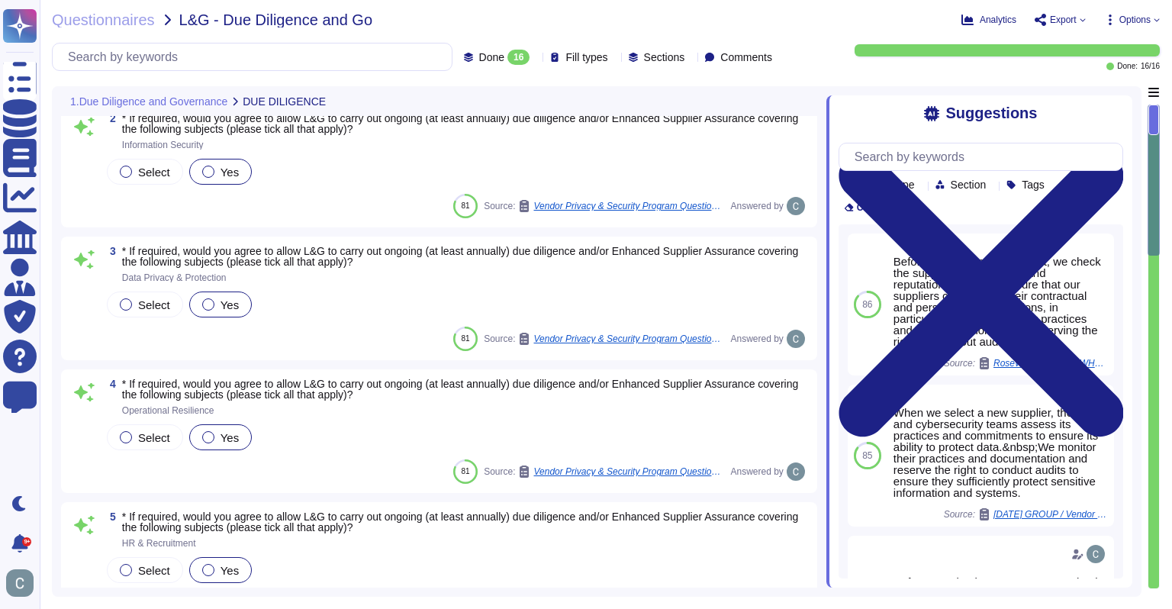
type textarea "We agree to maintain an annual availability rate of 99.90%, excluding scheduled…"
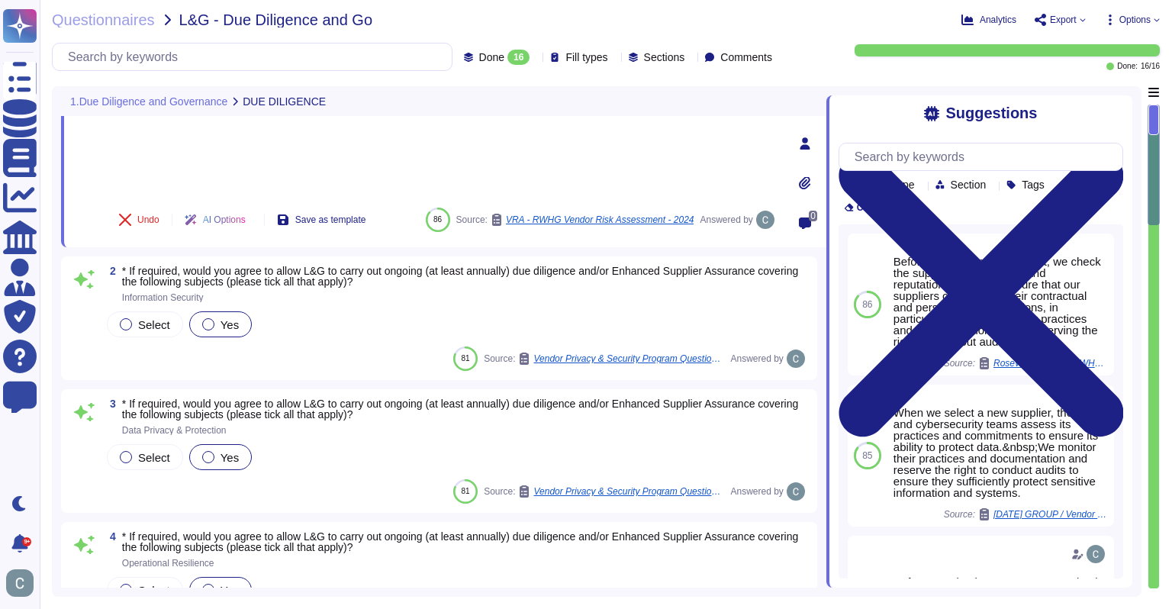
click at [361, 269] on span "* If required, would you agree to allow L&G to carry out ongoing (at least annu…" at bounding box center [460, 276] width 676 height 23
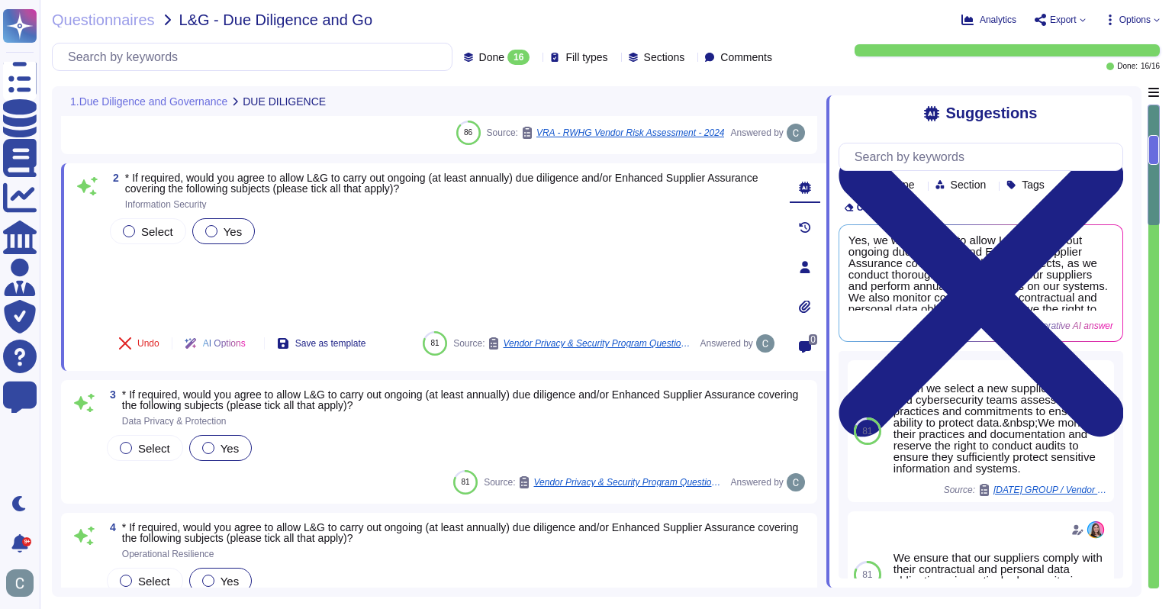
click at [507, 53] on div "16" at bounding box center [518, 57] width 22 height 15
click at [327, 172] on span "* If required, would you agree to allow L&G to carry out ongoing (at least annu…" at bounding box center [441, 183] width 633 height 23
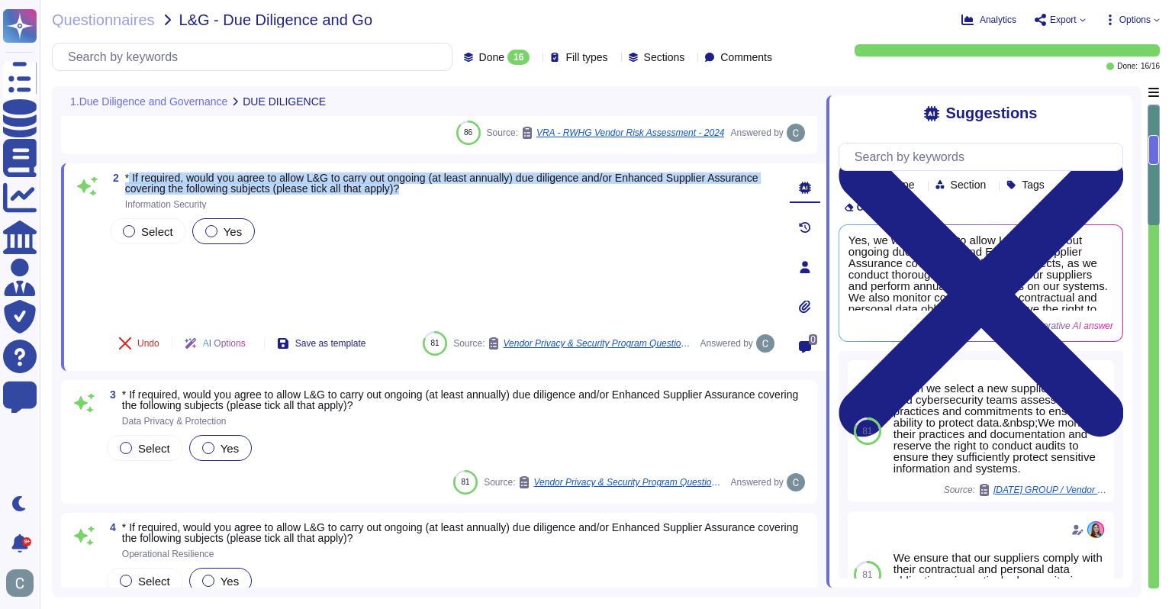
click at [327, 172] on span "* If required, would you agree to allow L&G to carry out ongoing (at least annu…" at bounding box center [441, 183] width 633 height 23
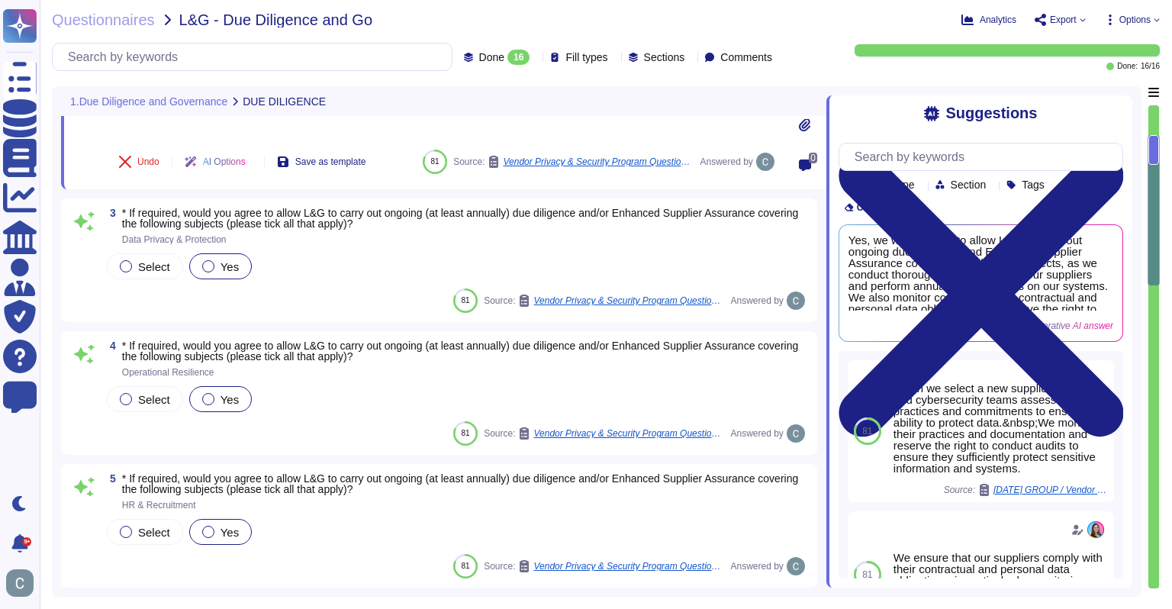
scroll to position [305, 0]
type textarea "We agree to maintain an annual availability rate of 99.90%, excluding scheduled…"
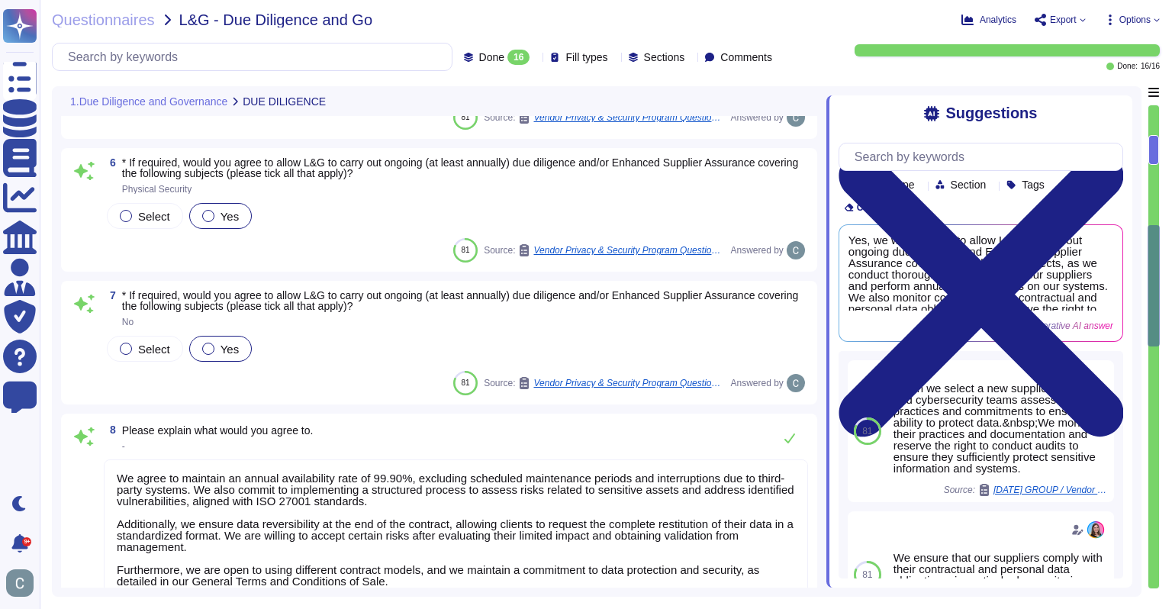
scroll to position [763, 0]
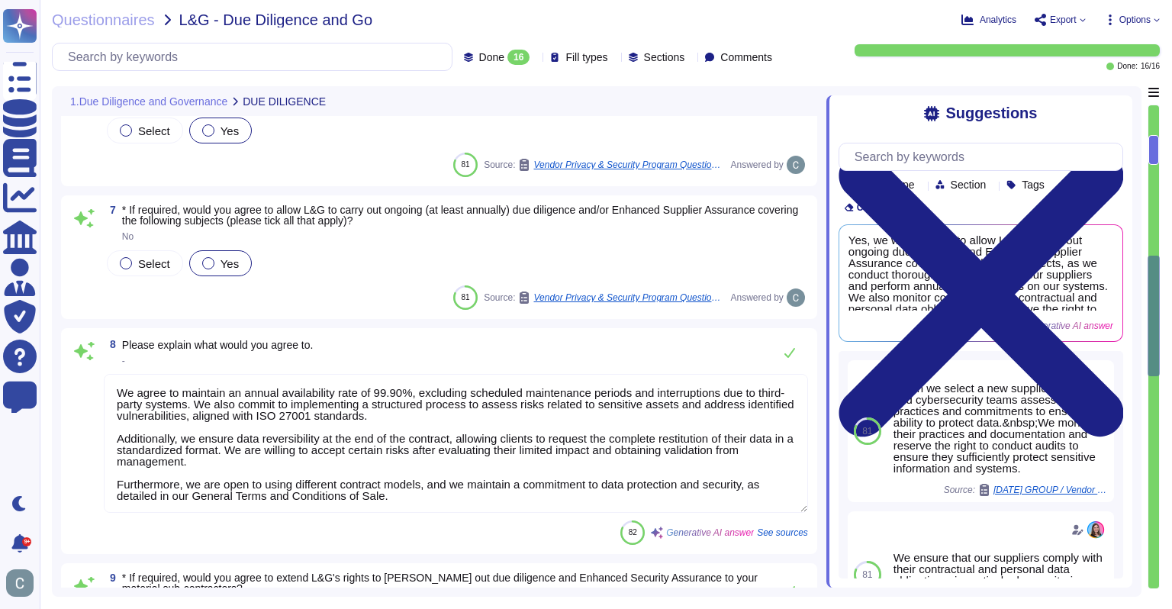
type textarea "RTO variable: • 4 hours in the red zone** (minimum restoration time); • 11:00am…"
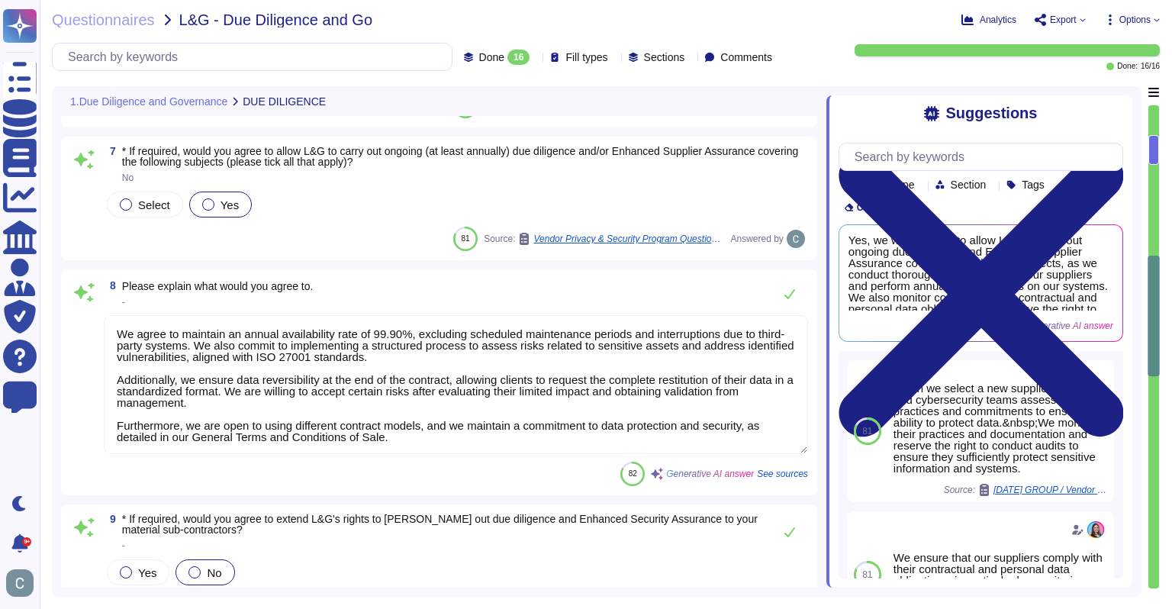
scroll to position [915, 0]
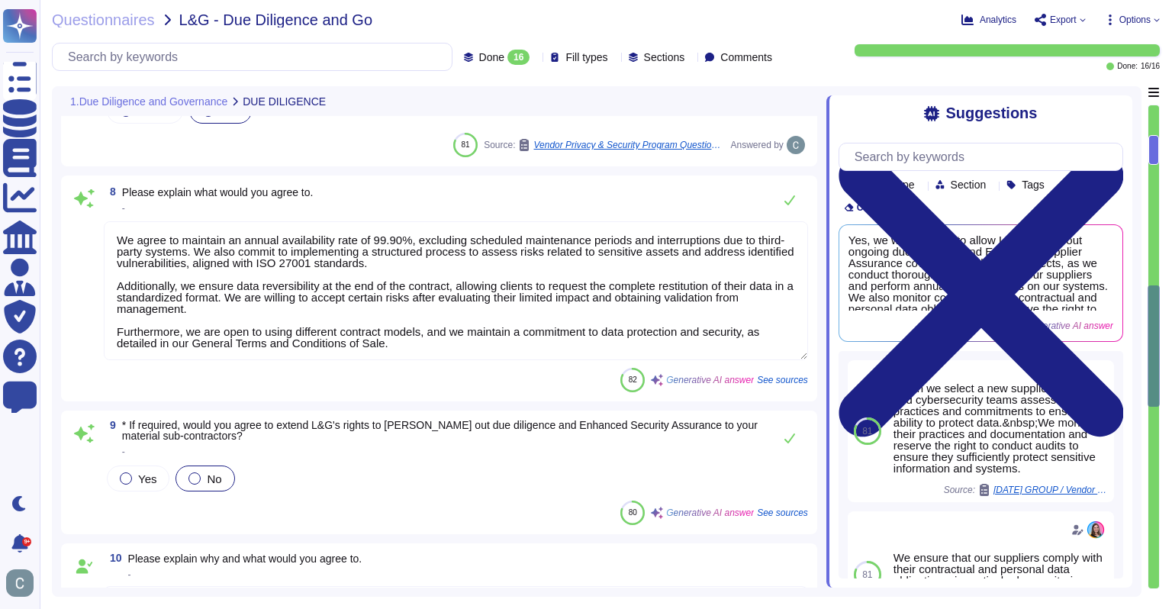
click at [290, 263] on textarea "We agree to maintain an annual availability rate of 99.90%, excluding scheduled…" at bounding box center [456, 290] width 704 height 139
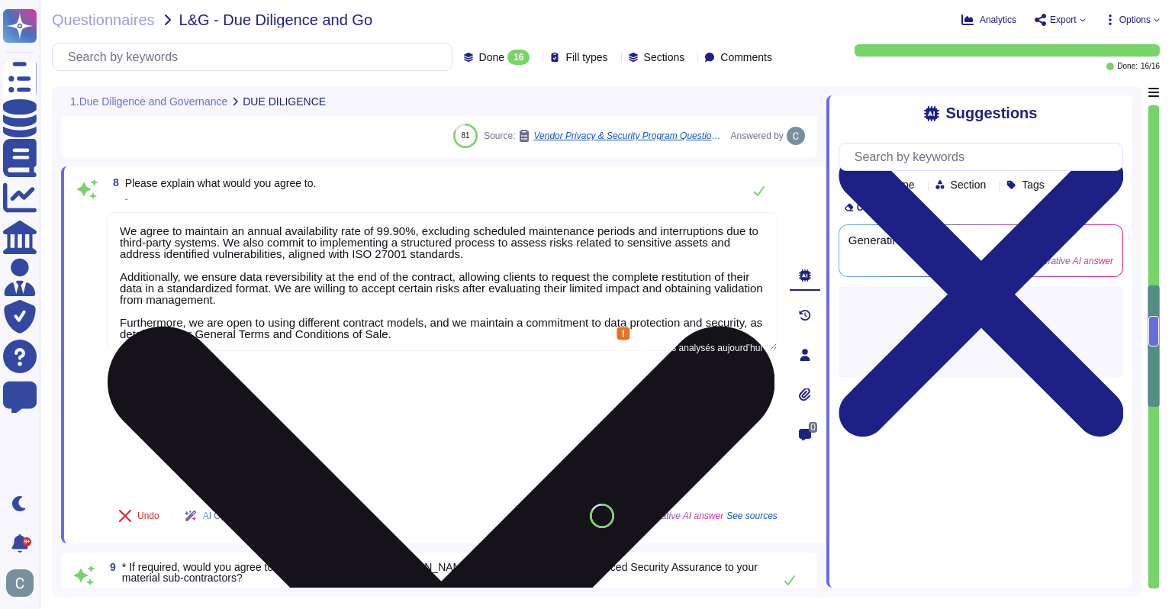
type textarea "RTO variable: • 4 hours in the red zone** (minimum restoration time); • 11:00am…"
click at [290, 263] on textarea "We agree to maintain an annual availability rate of 99.90%, excluding scheduled…" at bounding box center [442, 281] width 671 height 139
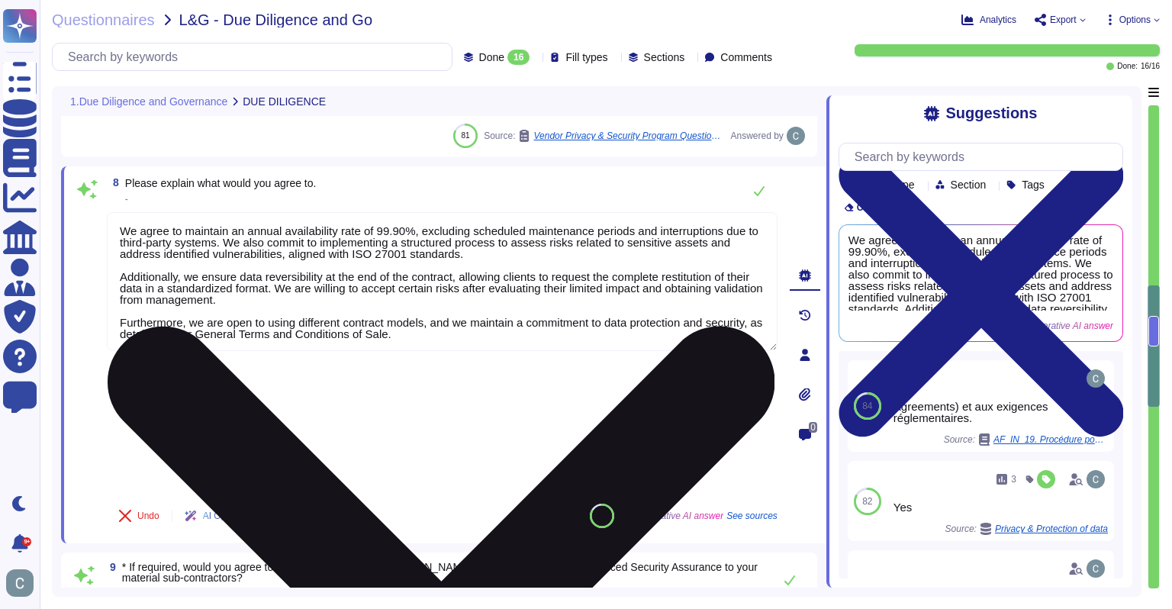
click at [283, 265] on textarea "We agree to maintain an annual availability rate of 99.90%, excluding scheduled…" at bounding box center [442, 281] width 671 height 139
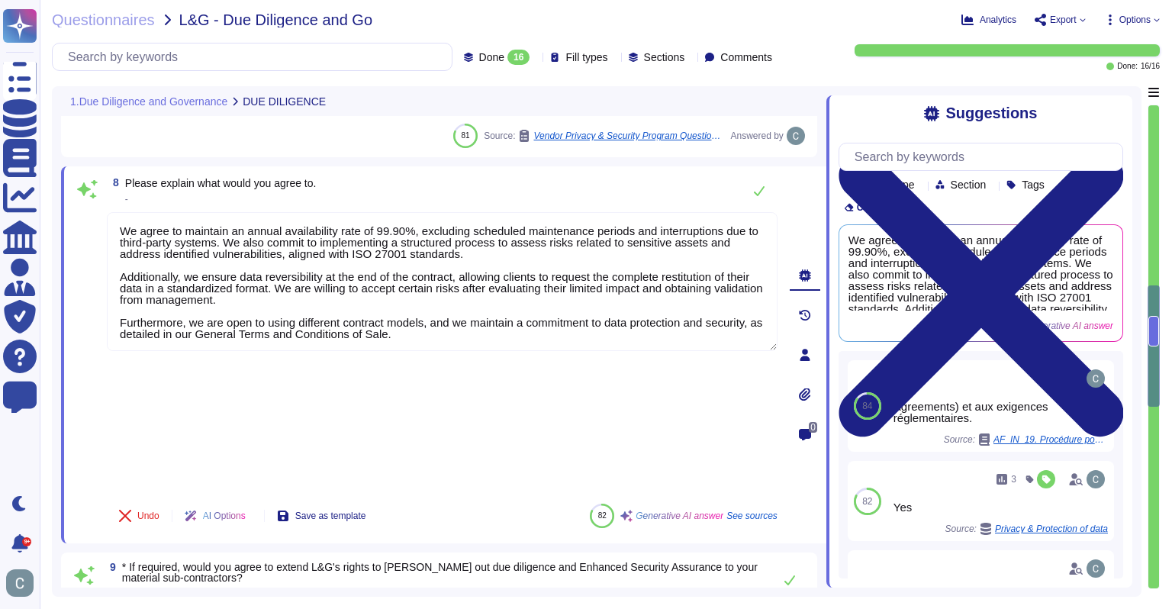
click at [556, 181] on div "8 Please explain what would you agree to. -" at bounding box center [442, 190] width 671 height 31
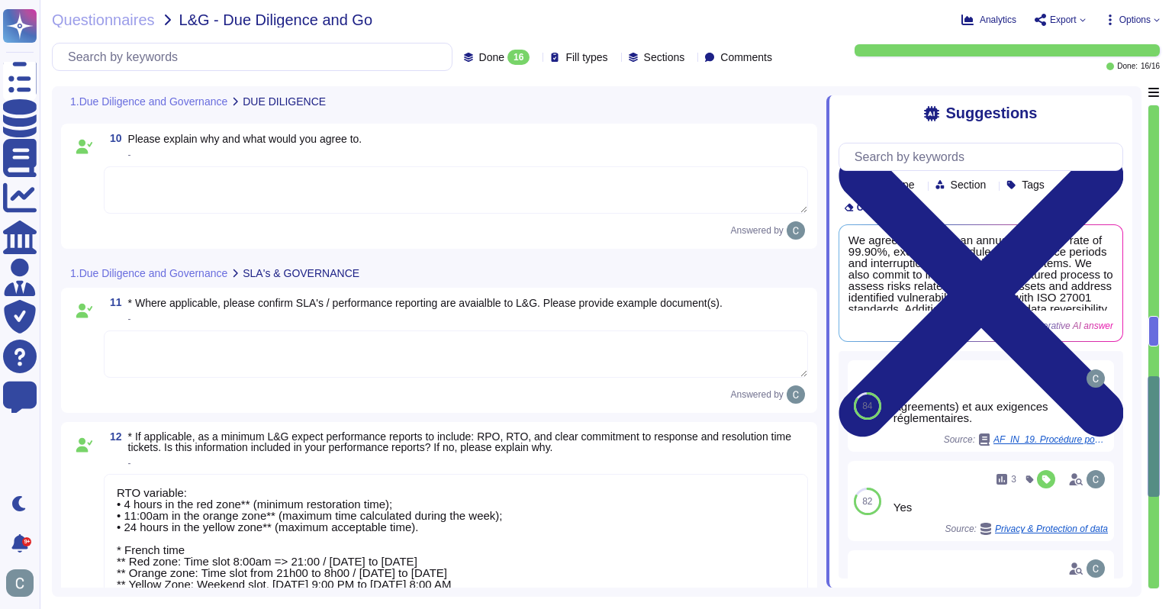
scroll to position [1, 0]
click at [388, 474] on textarea "RTO variable: • 4 hours in the red zone** (minimum restoration time); • 11:00am…" at bounding box center [456, 566] width 704 height 185
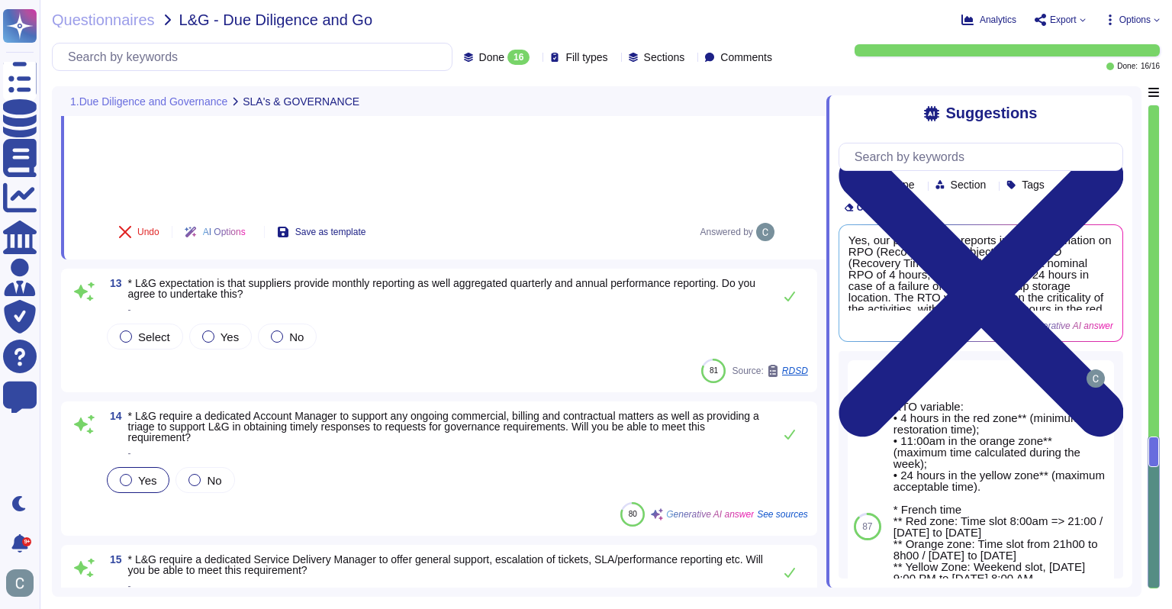
scroll to position [1926, 0]
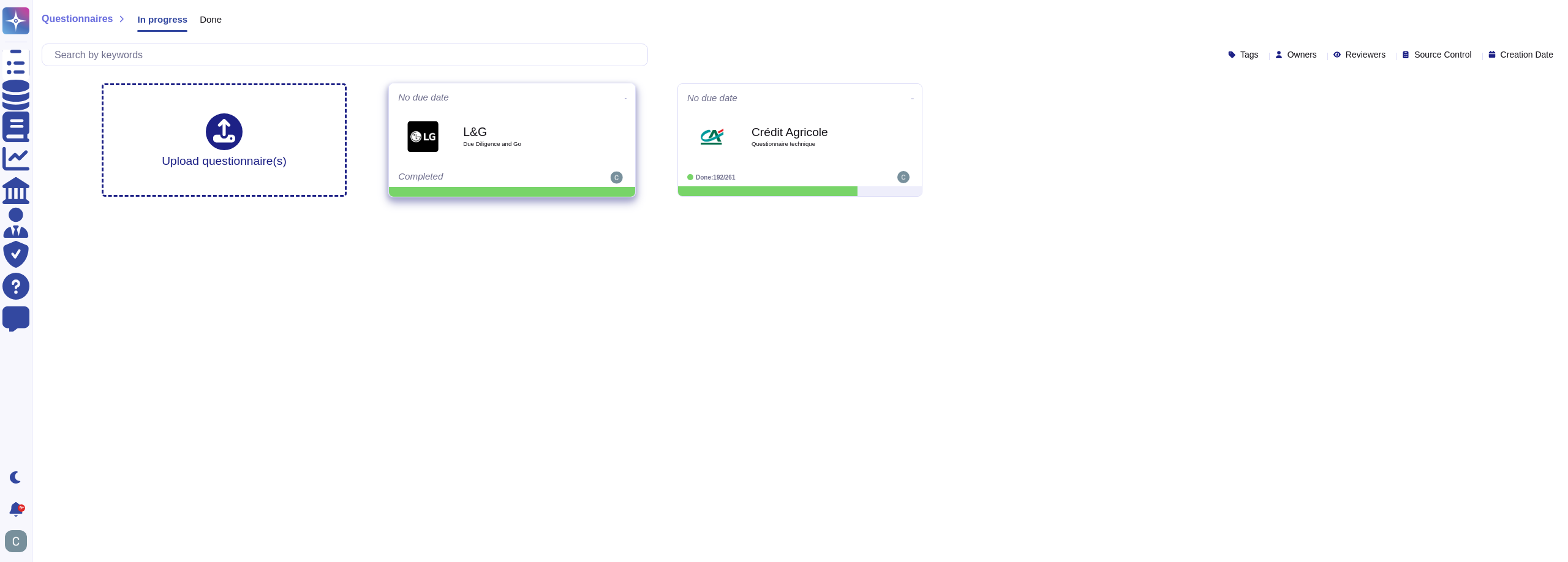
click at [625, 97] on icon at bounding box center [625, 99] width 2 height 3
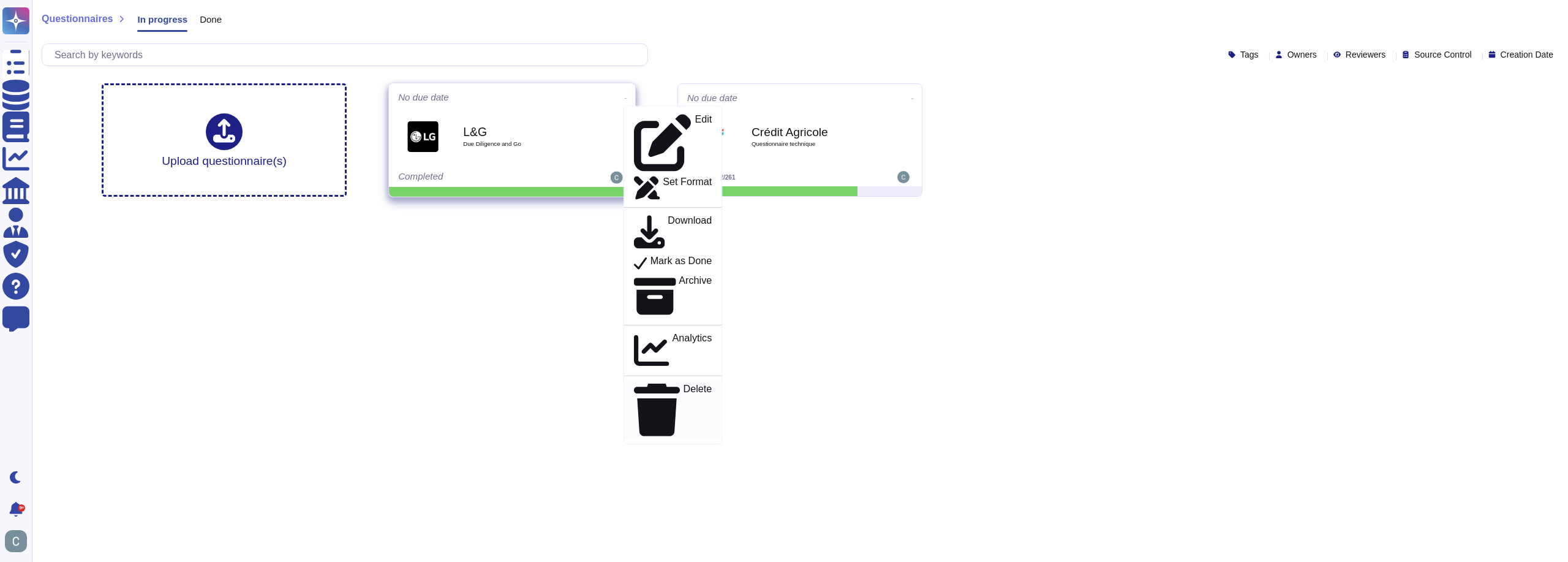
click at [673, 384] on div "Delete" at bounding box center [673, 410] width 78 height 53
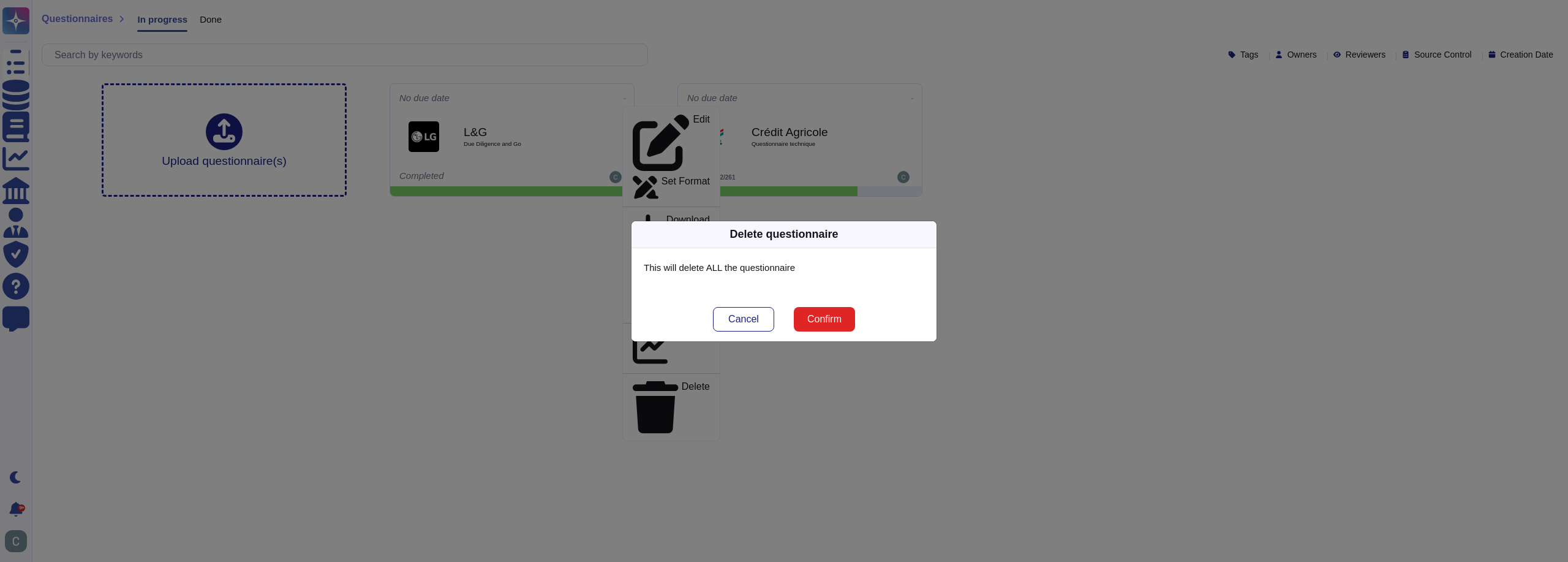
click at [833, 322] on span "Confirm" at bounding box center [824, 319] width 35 height 10
